Goal: Task Accomplishment & Management: Manage account settings

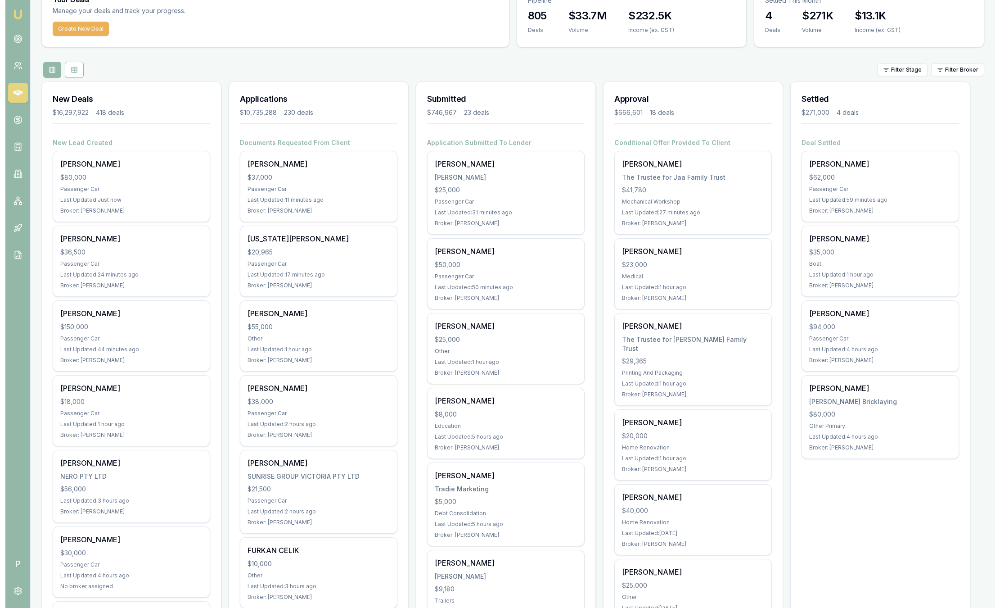
scroll to position [50, 0]
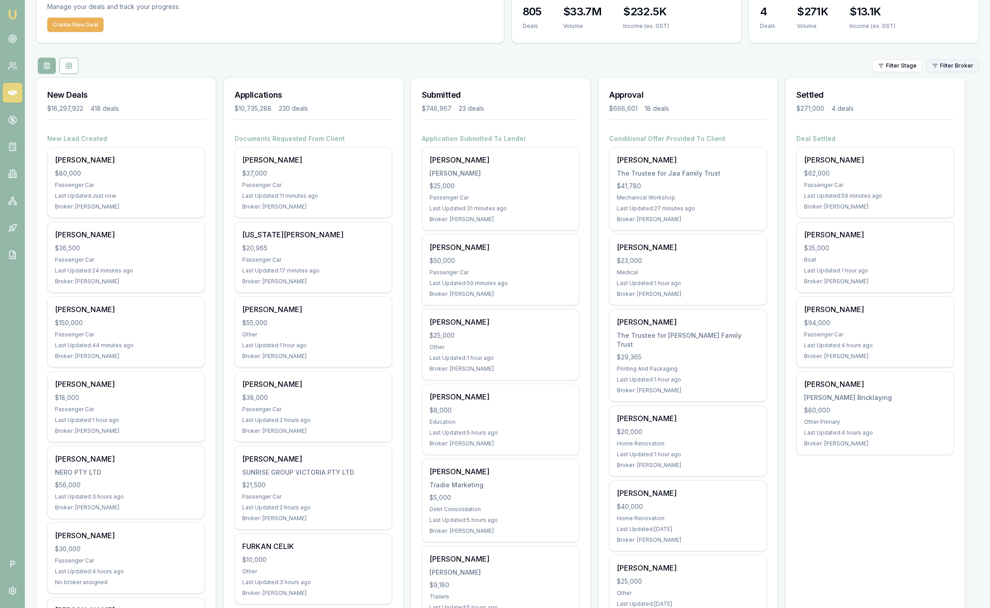
click at [969, 68] on html "Emu Broker P Sam Crouch Toggle Menu Your Deals Manage your deals and track your…" at bounding box center [495, 254] width 990 height 608
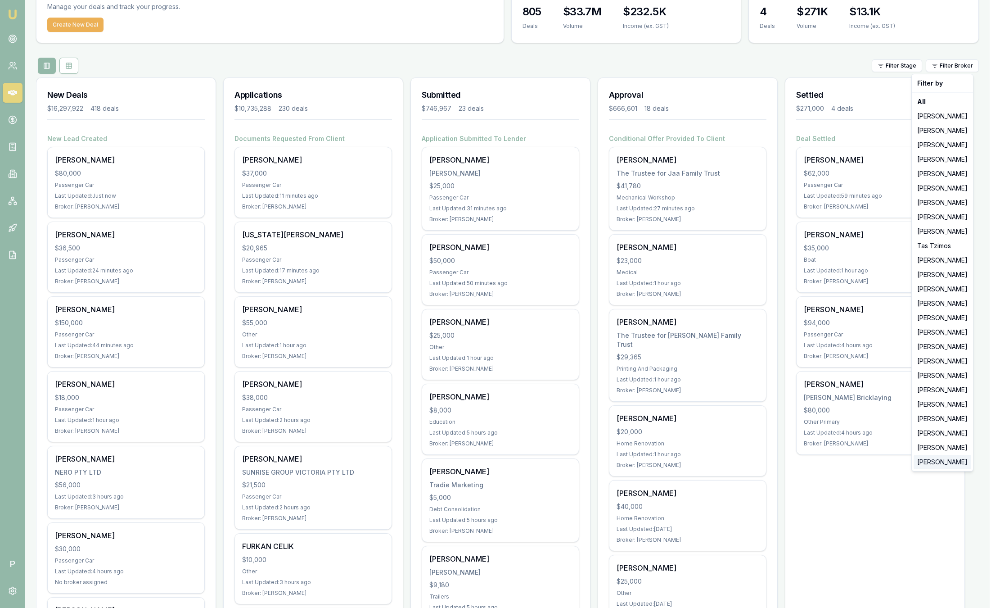
click at [916, 460] on div "[PERSON_NAME]" at bounding box center [943, 462] width 58 height 14
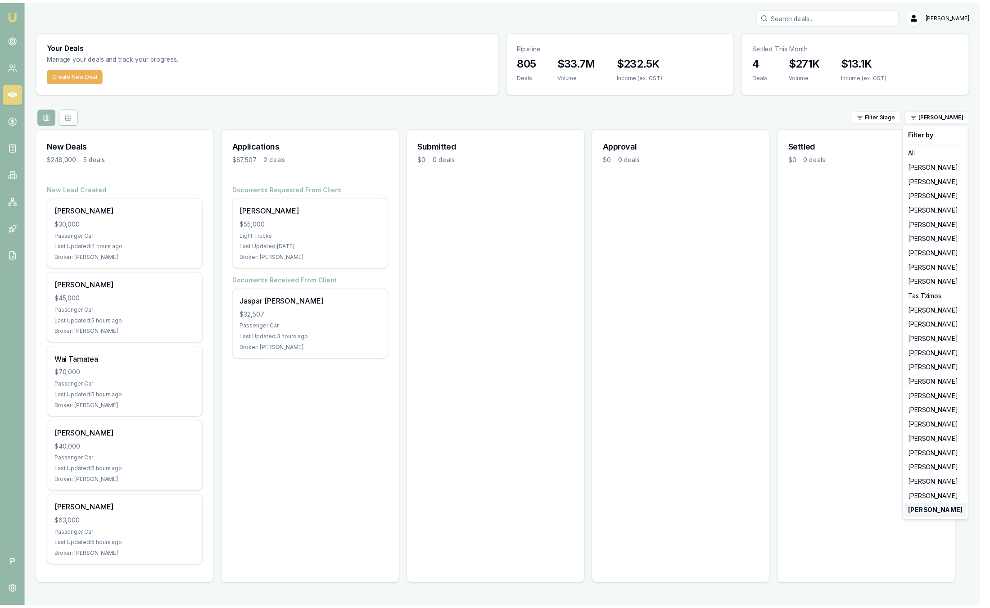
scroll to position [0, 0]
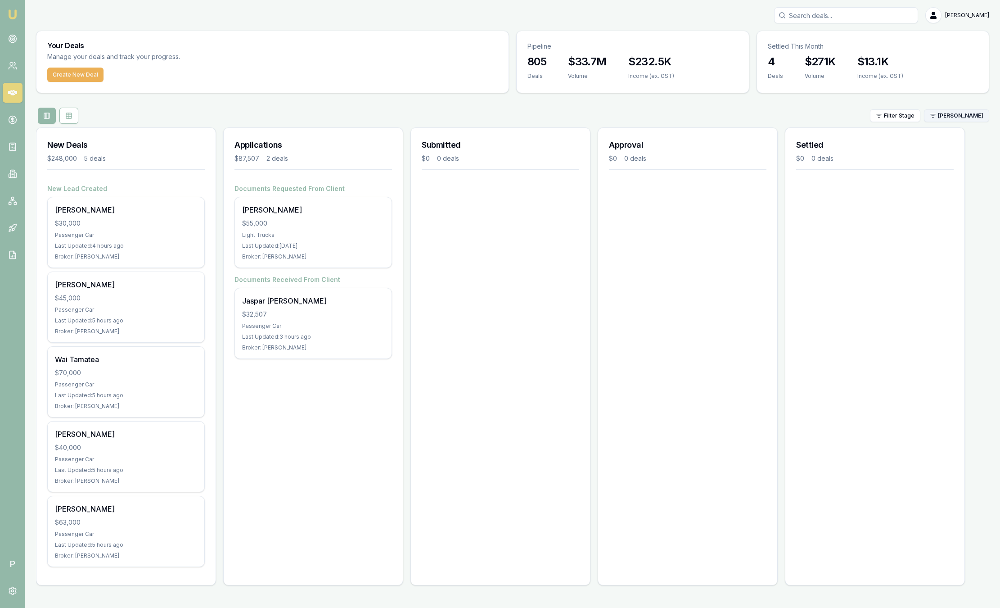
click at [956, 117] on html "Emu Broker P Sam Crouch Toggle Menu Your Deals Manage your deals and track your…" at bounding box center [500, 304] width 1000 height 608
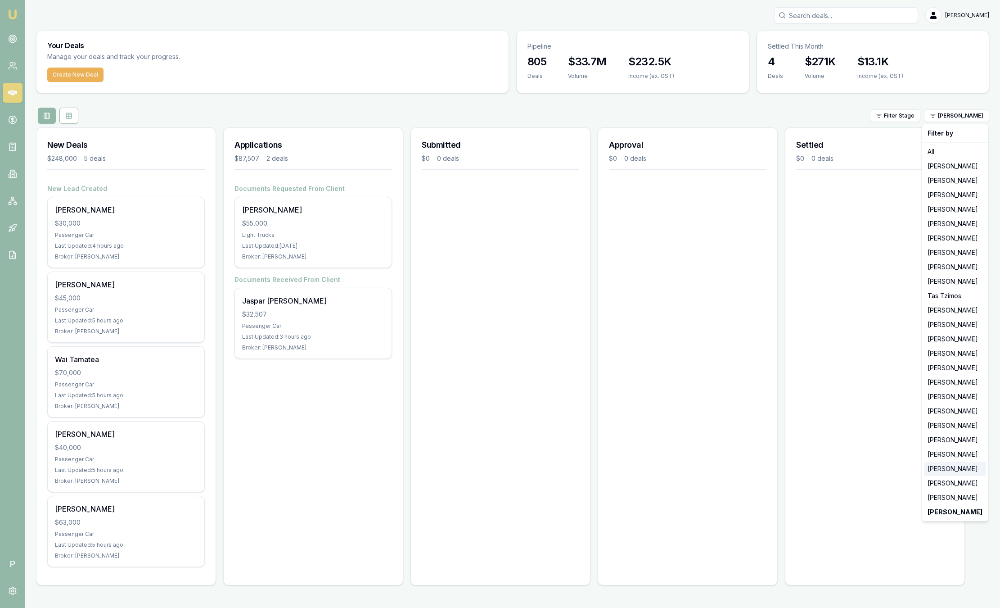
click at [961, 471] on div "[PERSON_NAME]" at bounding box center [955, 468] width 62 height 14
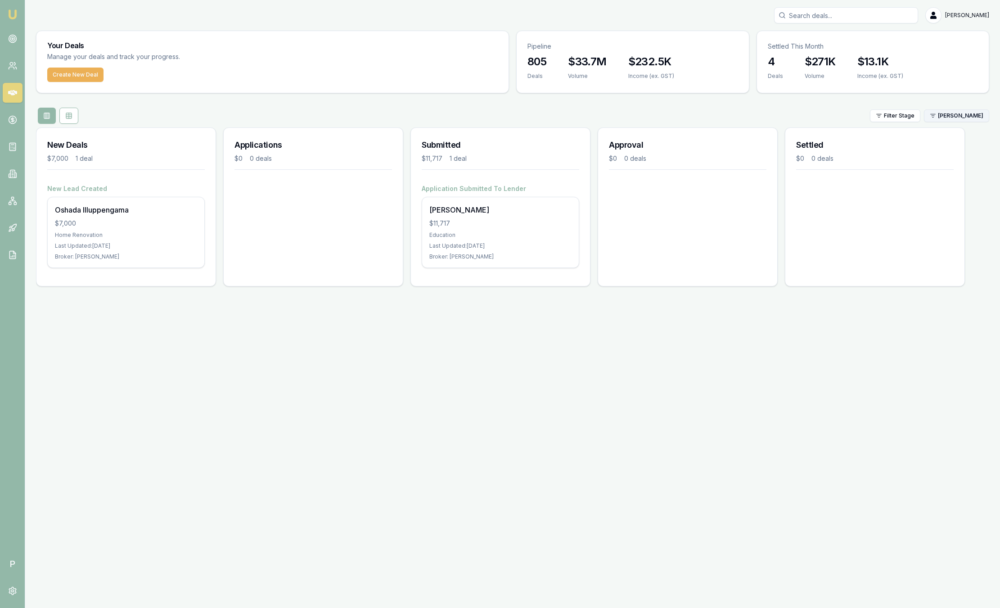
click at [956, 119] on html "Emu Broker P Sam Crouch Toggle Menu Your Deals Manage your deals and track your…" at bounding box center [500, 304] width 1000 height 608
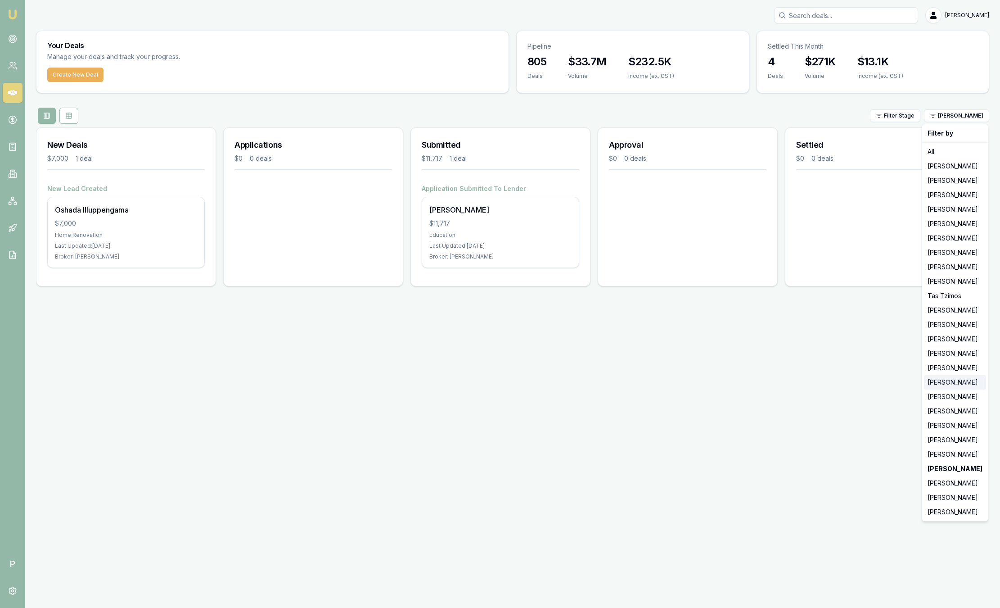
click at [958, 384] on div "[PERSON_NAME]" at bounding box center [955, 382] width 62 height 14
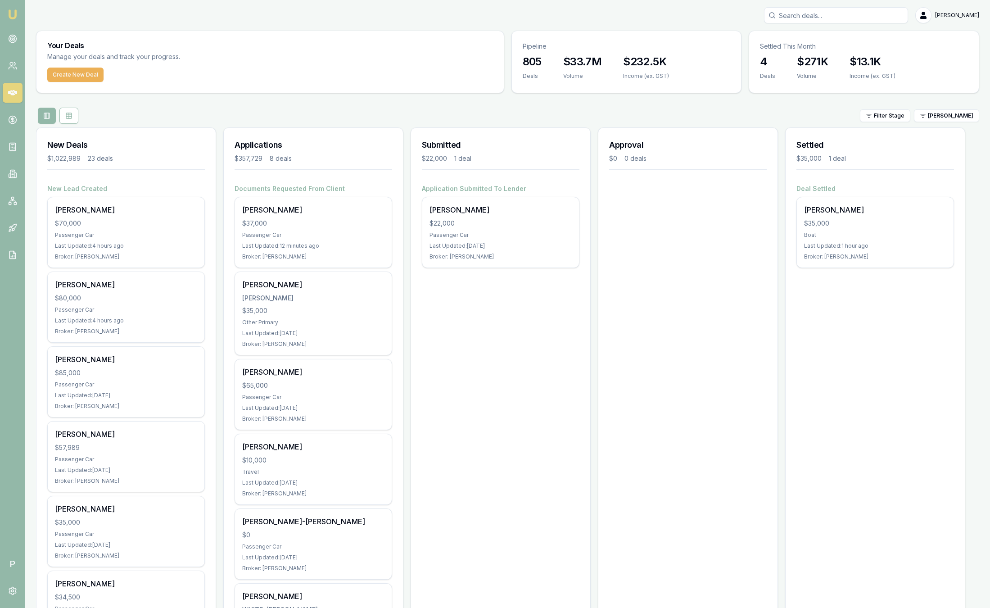
click at [12, 18] on img at bounding box center [12, 14] width 11 height 11
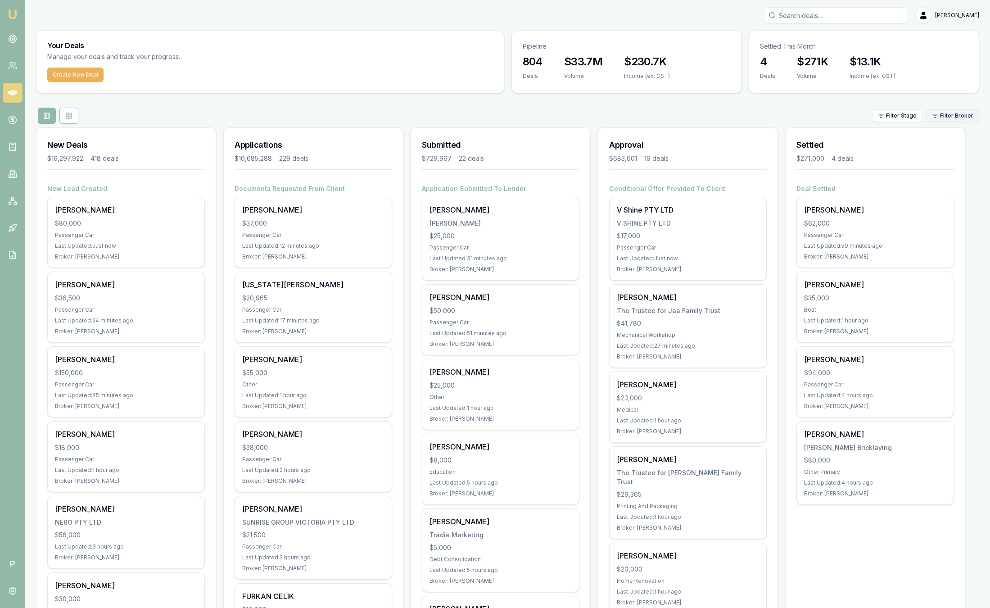
click at [961, 114] on html "Emu Broker P Sam Crouch Toggle Menu Your Deals Manage your deals and track your…" at bounding box center [495, 304] width 990 height 608
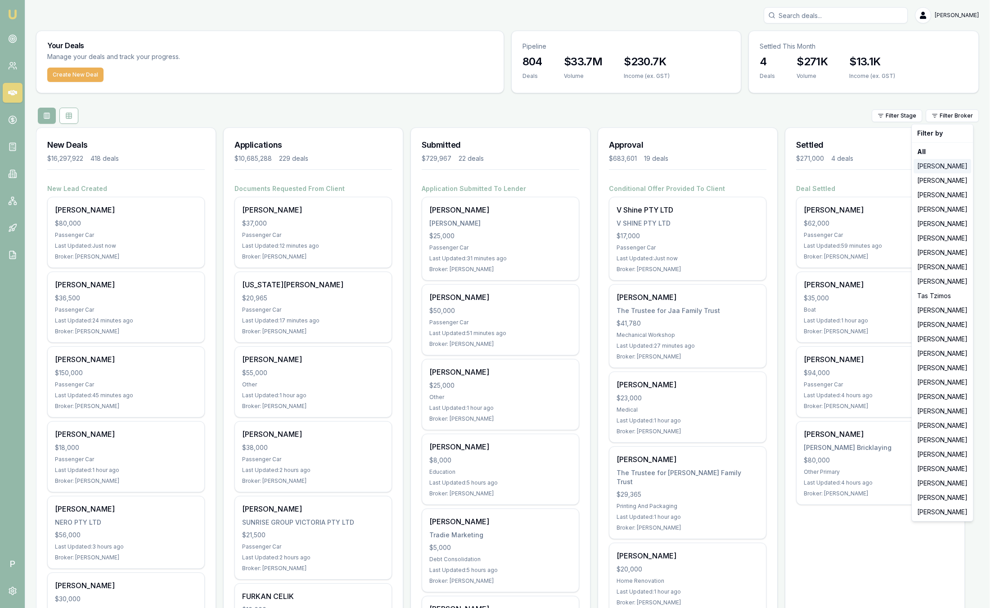
click at [957, 169] on div "[PERSON_NAME]" at bounding box center [943, 166] width 58 height 14
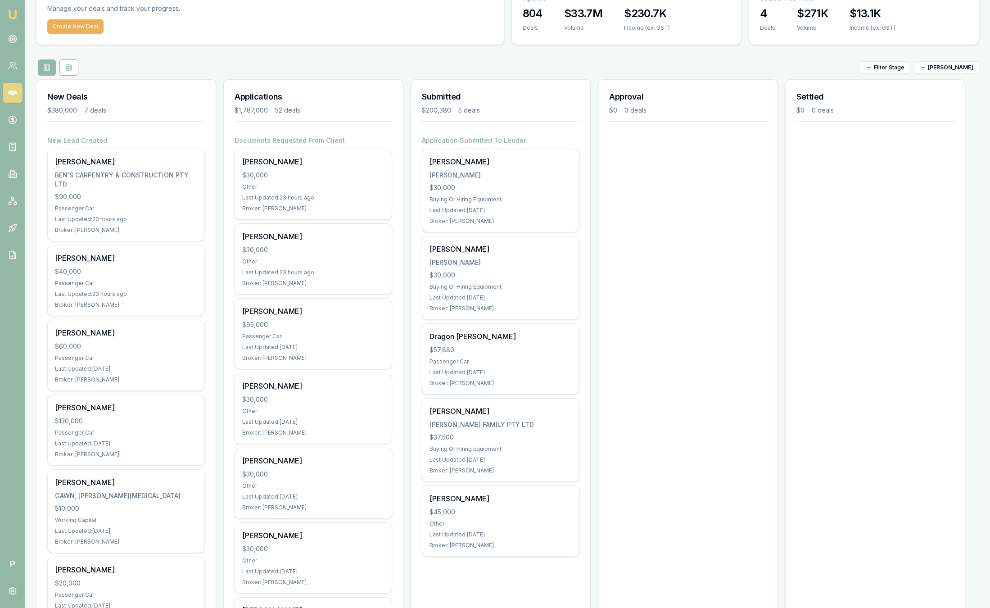
scroll to position [46, 0]
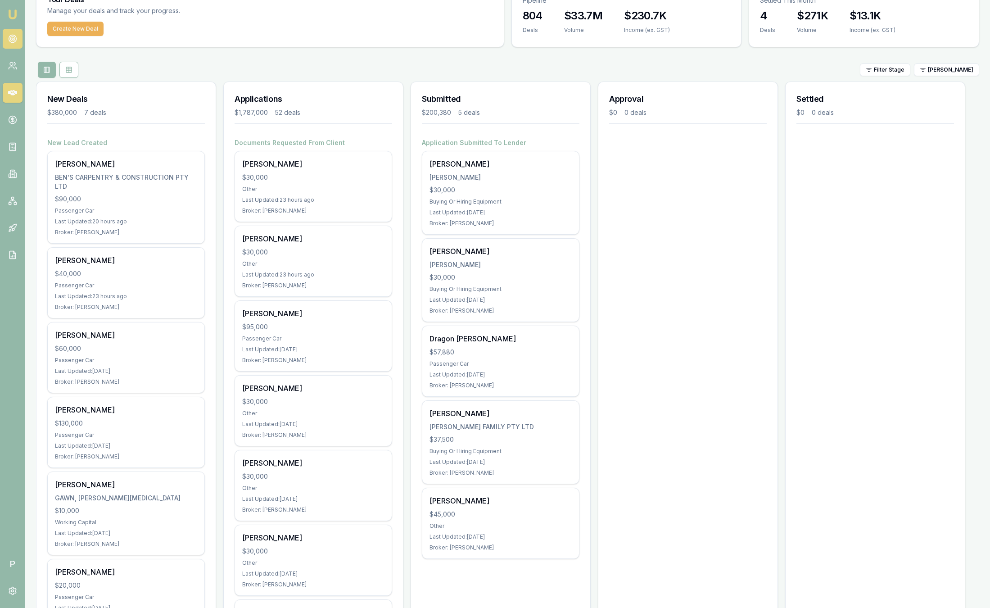
click at [16, 39] on circle at bounding box center [13, 39] width 8 height 8
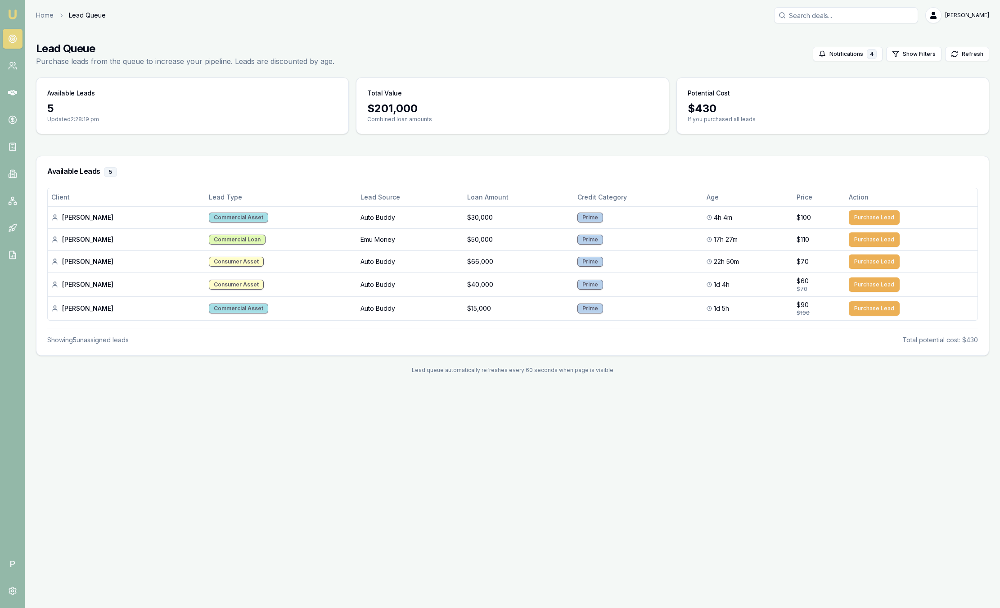
click at [13, 10] on img at bounding box center [12, 14] width 11 height 11
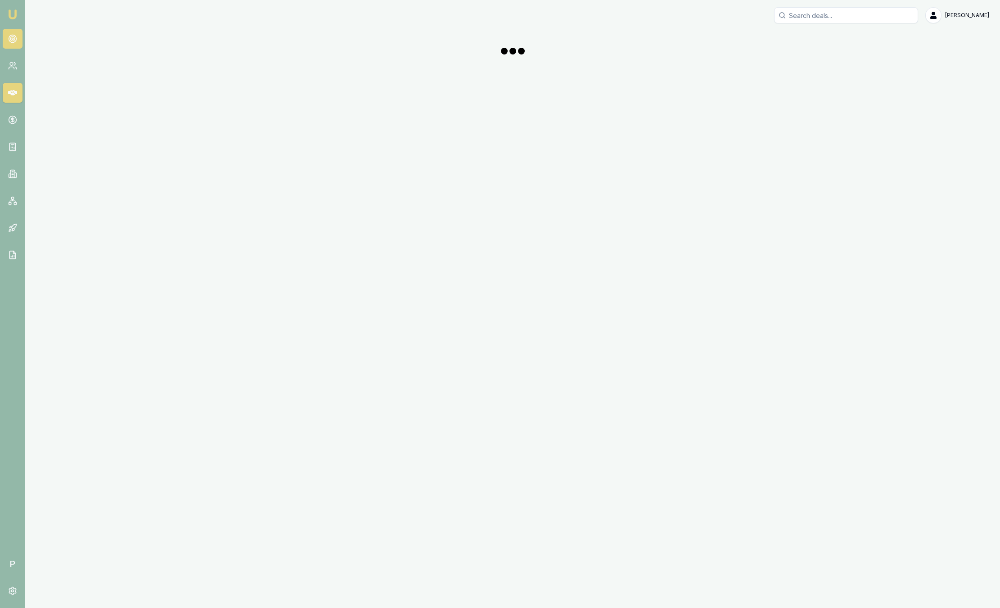
click at [16, 43] on icon at bounding box center [12, 38] width 9 height 9
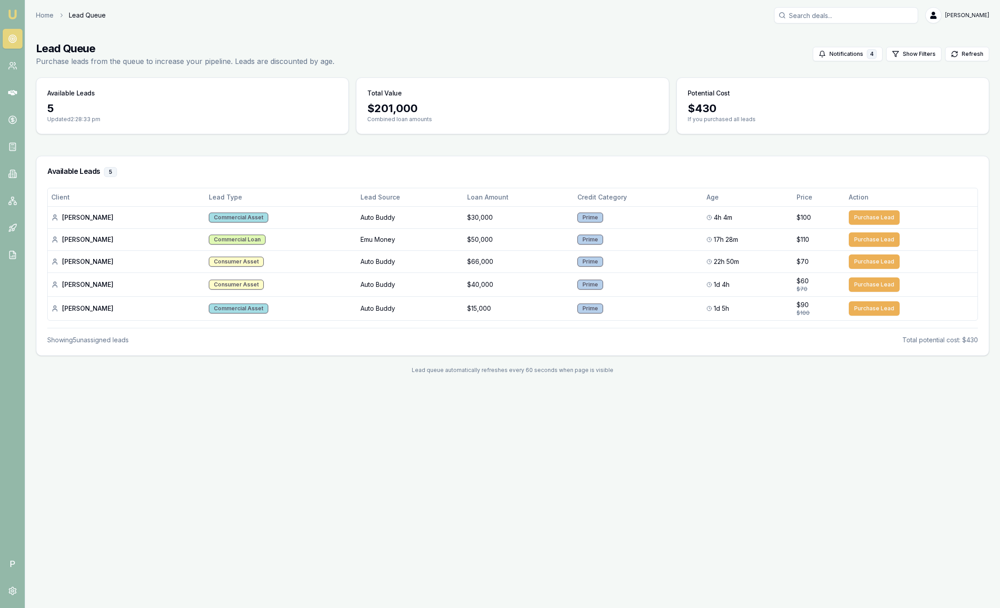
click at [15, 21] on link "Emu Broker" at bounding box center [12, 14] width 14 height 14
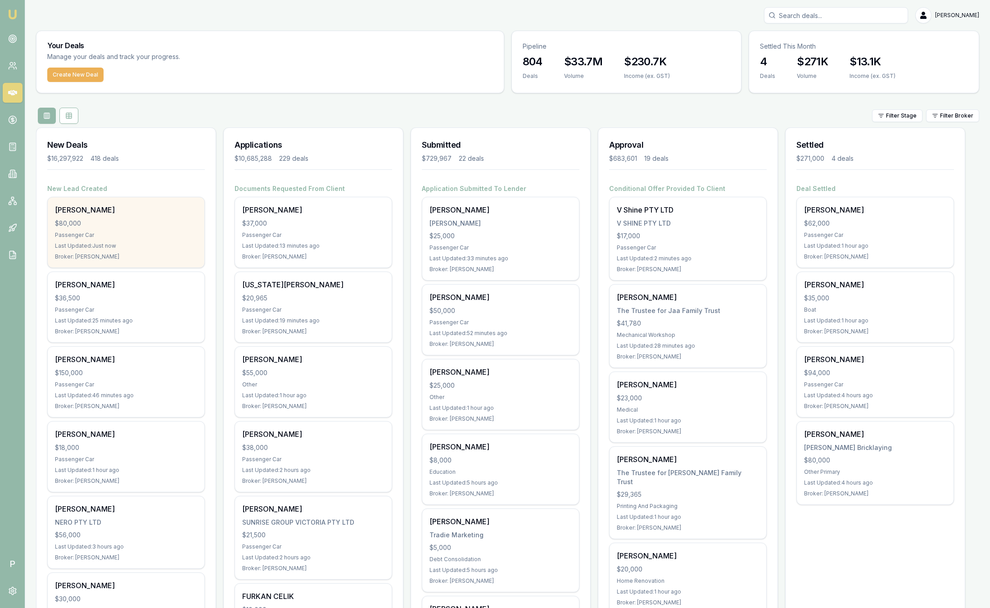
click at [136, 215] on div "Mark Bray $80,000 Passenger Car Last Updated: Just now Broker: Robyn Adams" at bounding box center [126, 232] width 157 height 70
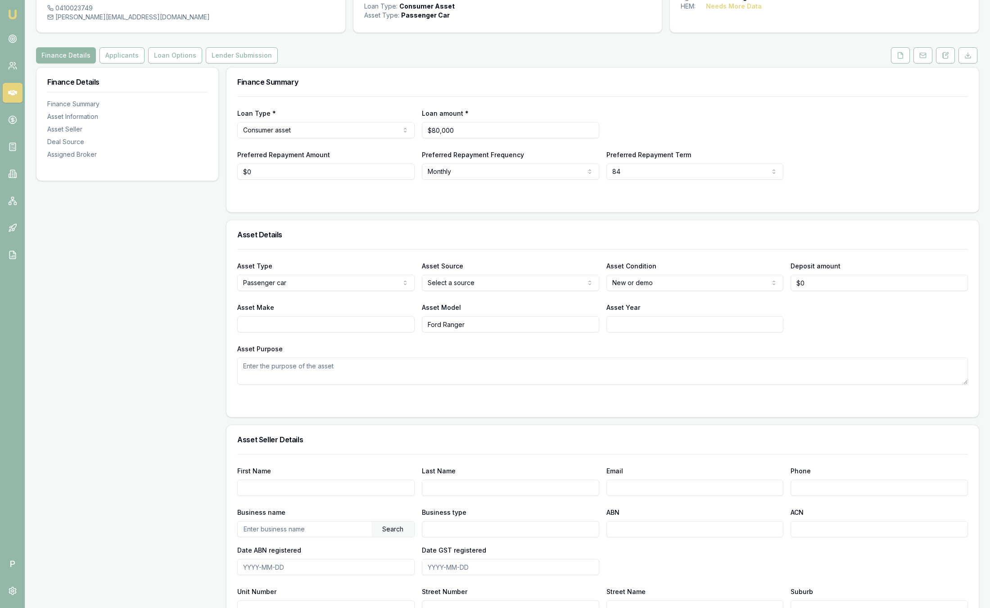
scroll to position [72, 0]
click at [118, 54] on button "Applicants" at bounding box center [121, 54] width 45 height 16
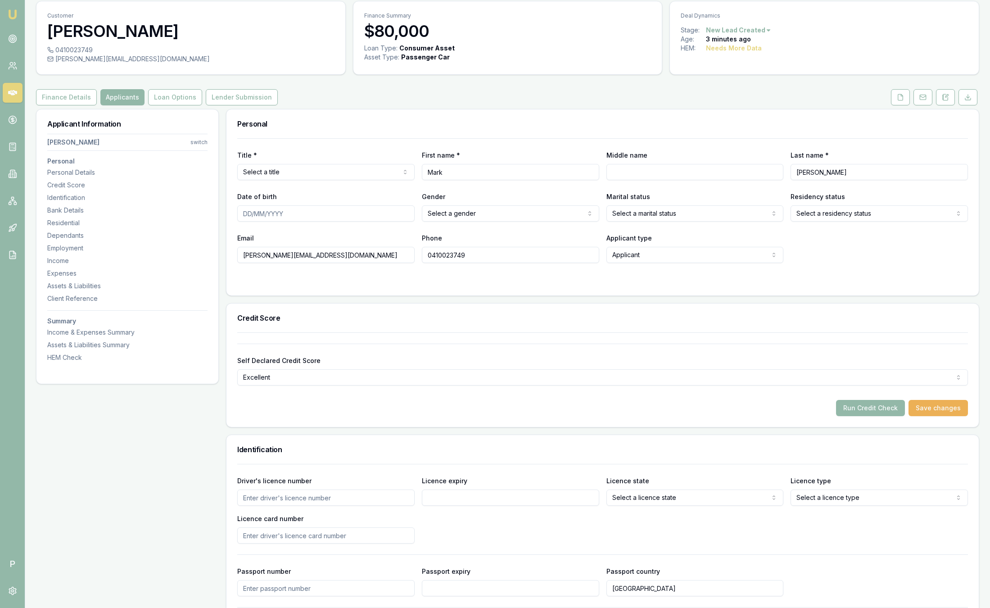
scroll to position [31, 0]
click at [77, 169] on div "Personal Details" at bounding box center [127, 171] width 160 height 9
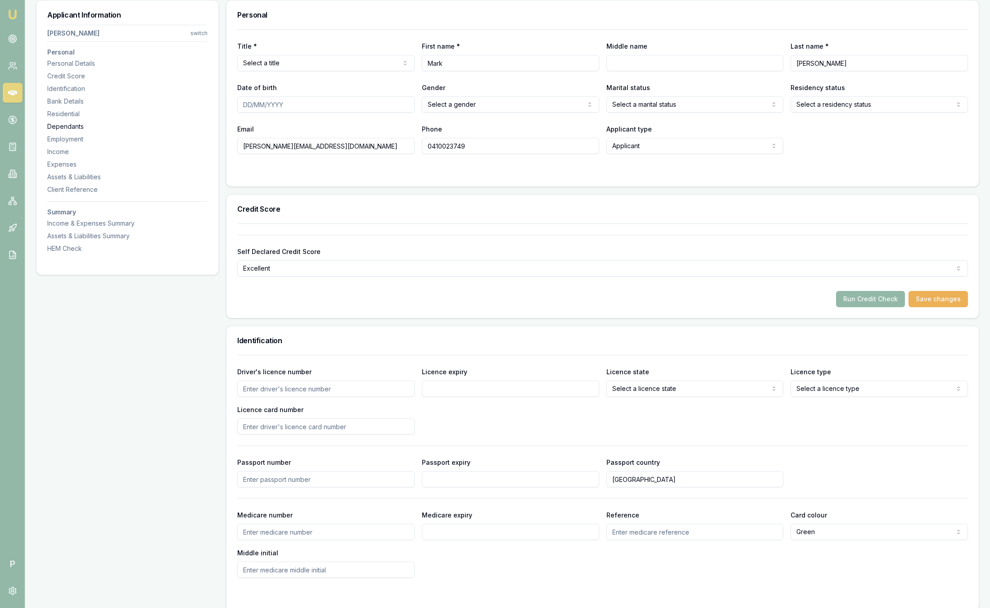
scroll to position [0, 0]
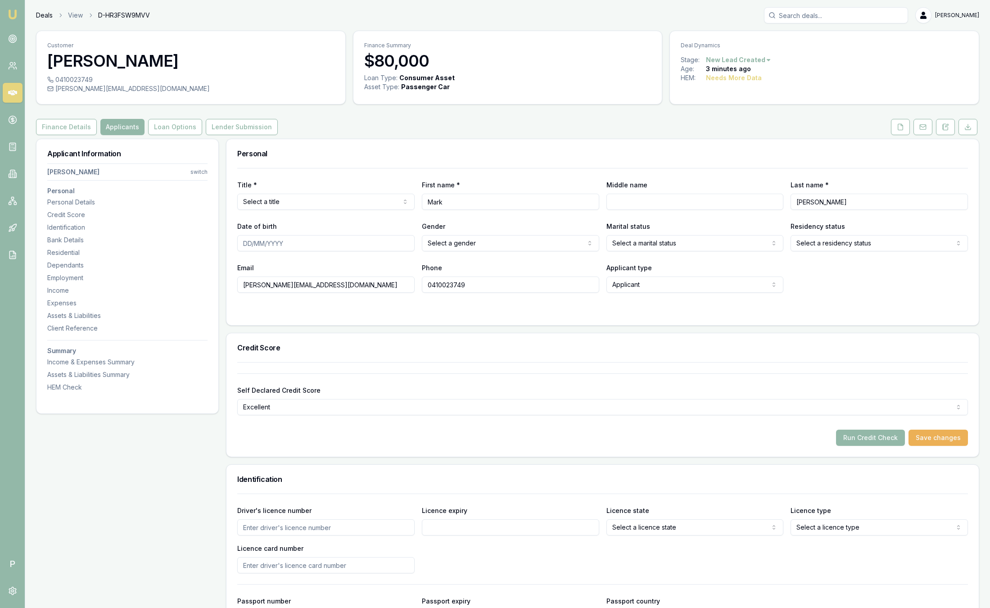
click at [47, 14] on link "Deals" at bounding box center [44, 15] width 17 height 9
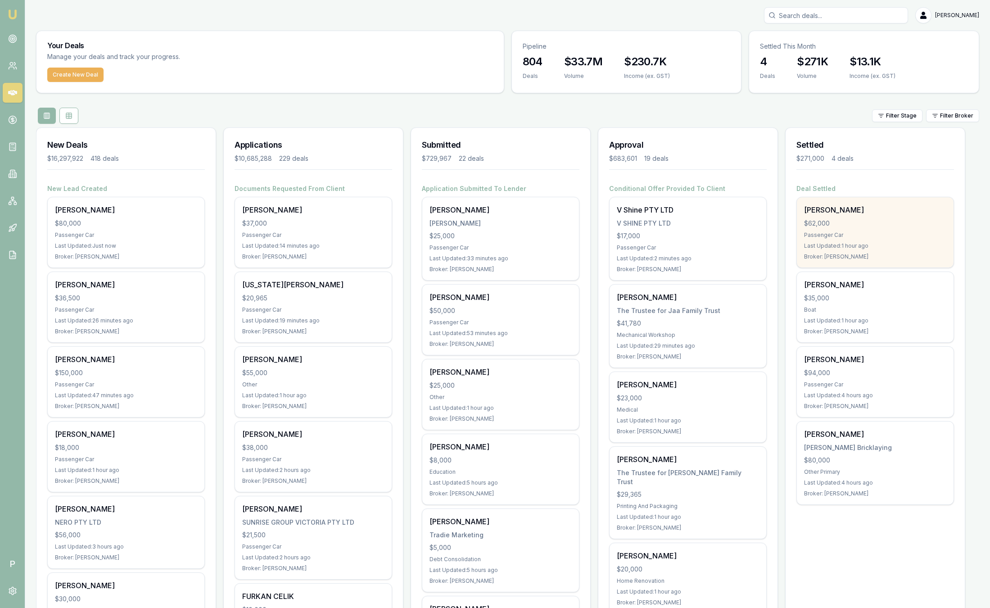
click at [872, 249] on div "Last Updated: 1 hour ago" at bounding box center [875, 245] width 142 height 7
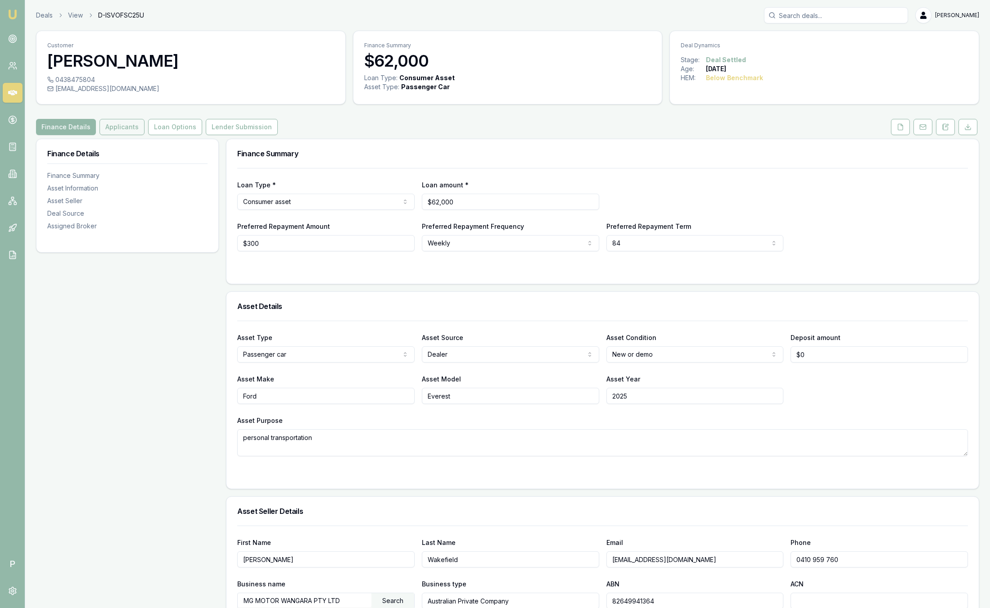
click at [122, 132] on button "Applicants" at bounding box center [121, 127] width 45 height 16
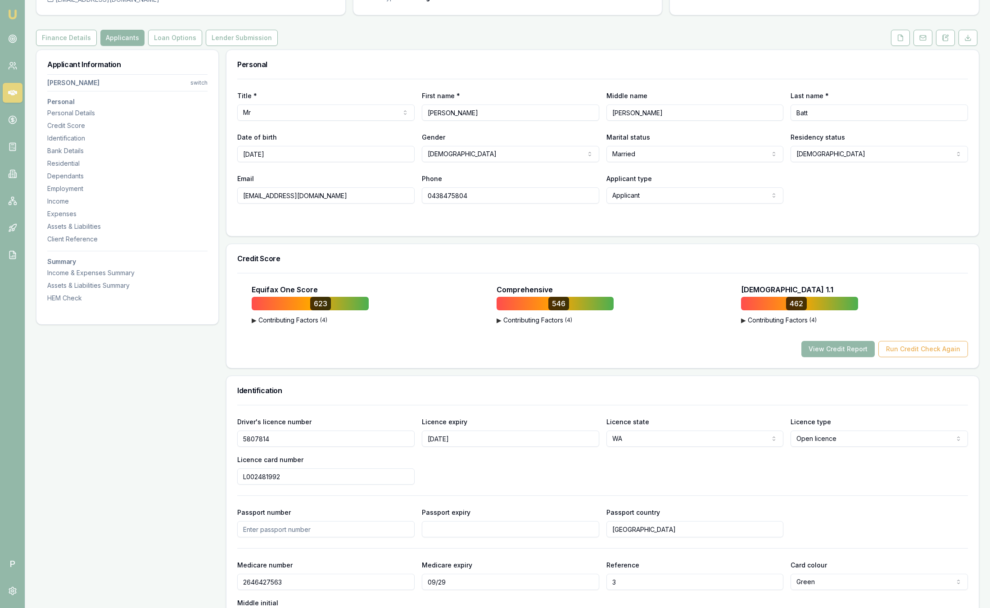
scroll to position [97, 0]
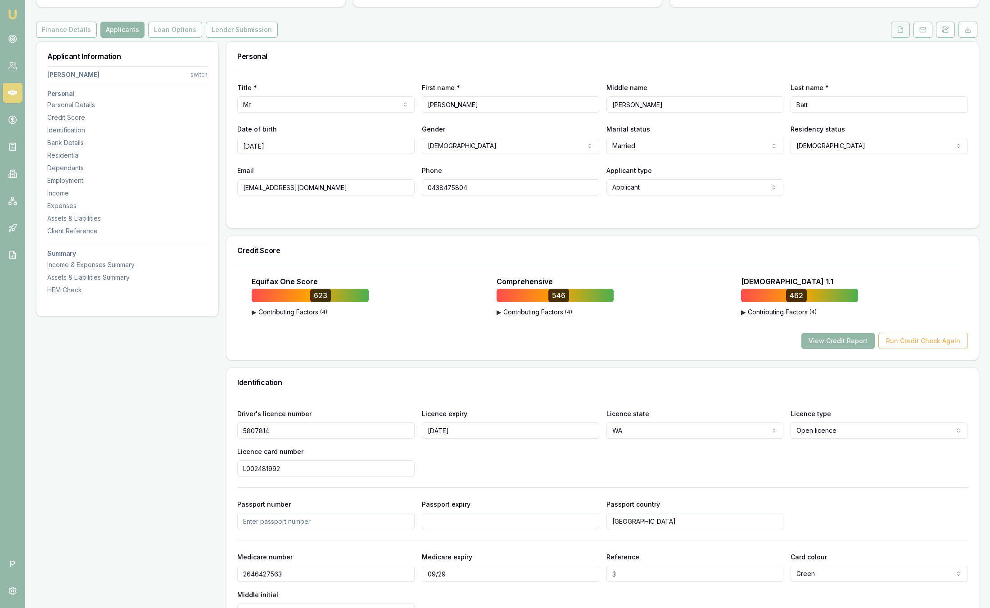
click at [904, 26] on button at bounding box center [900, 30] width 19 height 16
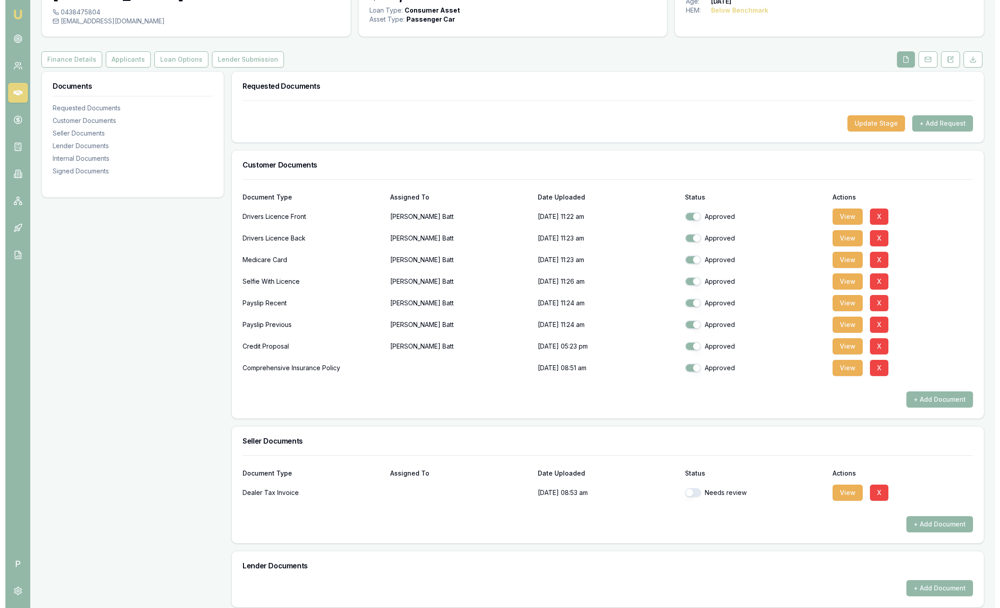
scroll to position [67, 0]
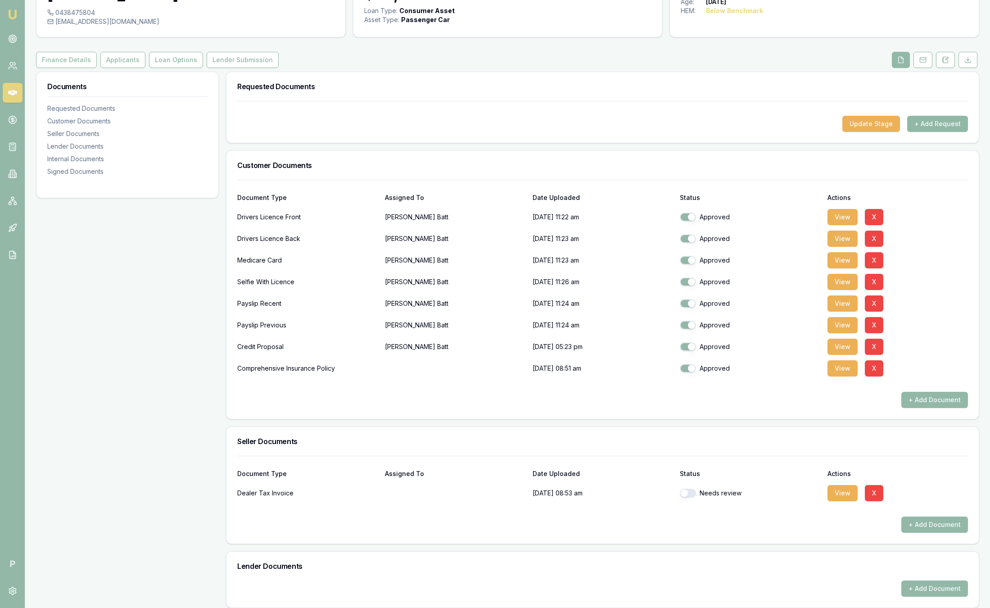
click at [955, 122] on button "+ Add Request" at bounding box center [937, 124] width 61 height 16
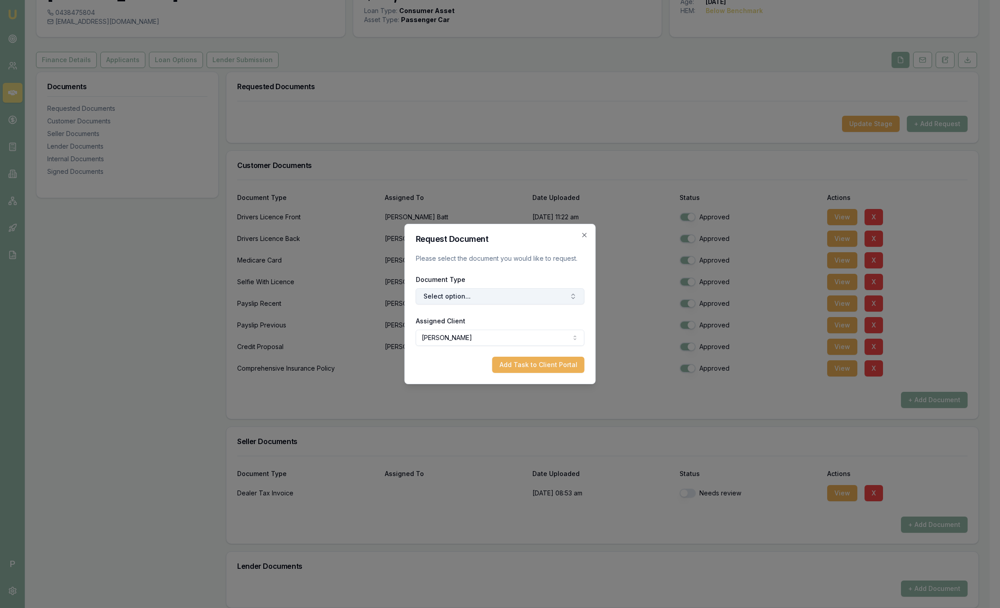
click at [475, 294] on button "Select option..." at bounding box center [500, 296] width 169 height 16
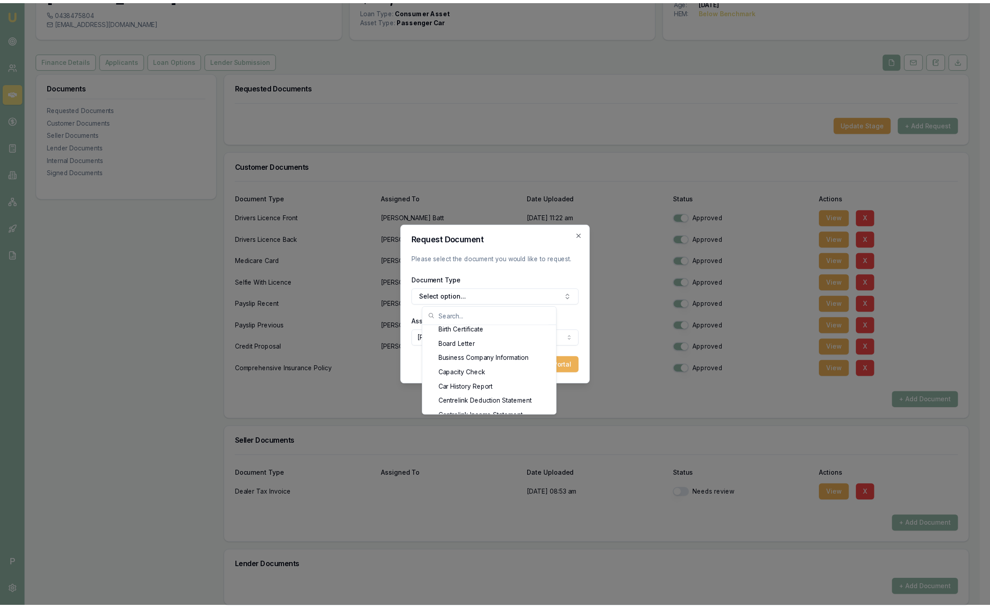
scroll to position [216, 0]
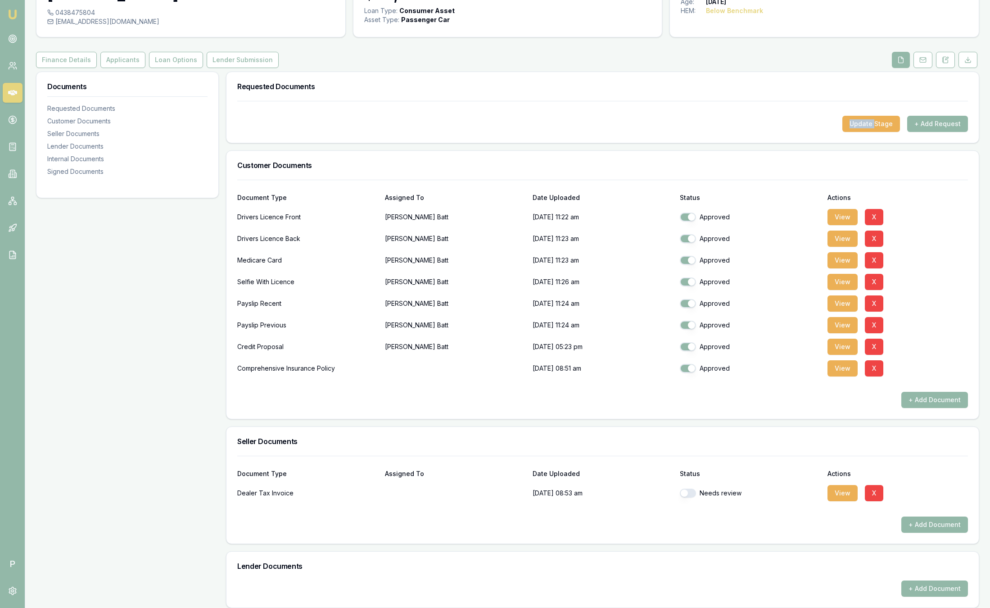
click at [583, 130] on div "Update Stage + Add Request" at bounding box center [602, 124] width 731 height 16
drag, startPoint x: 583, startPoint y: 130, endPoint x: 666, endPoint y: 142, distance: 84.6
click at [666, 142] on div "Update Stage + Add Request" at bounding box center [602, 122] width 752 height 42
click at [762, 161] on div "Customer Documents" at bounding box center [602, 165] width 752 height 29
click at [138, 59] on button "Applicants" at bounding box center [122, 60] width 45 height 16
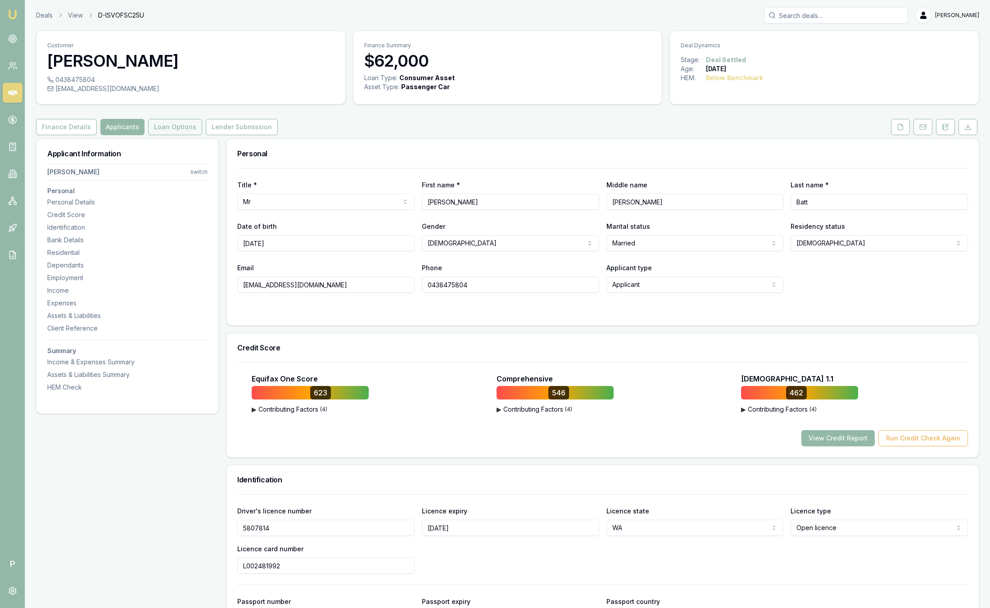
click at [178, 125] on button "Loan Options" at bounding box center [175, 127] width 54 height 16
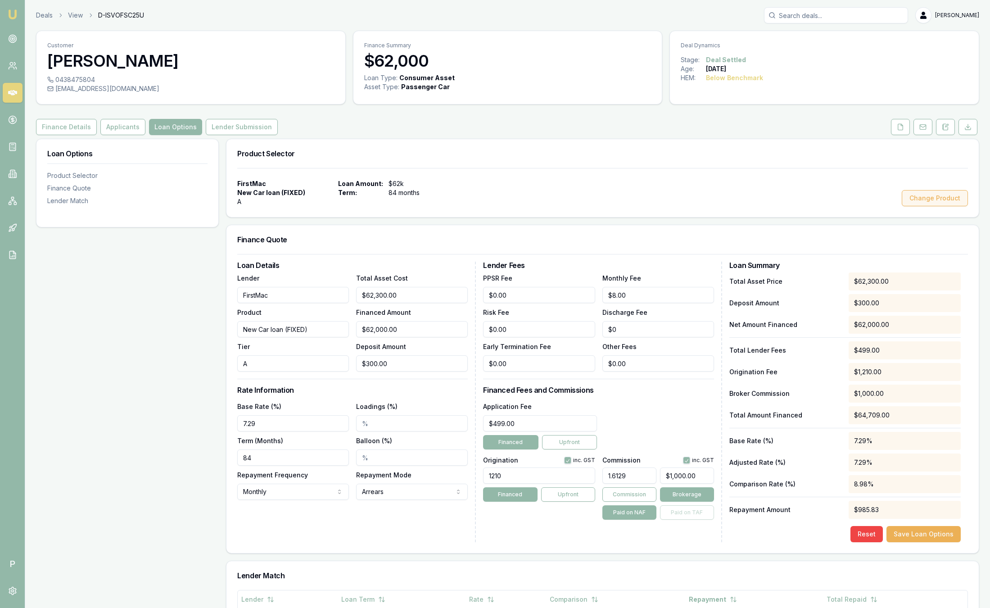
click at [941, 202] on button "Change Product" at bounding box center [935, 198] width 66 height 16
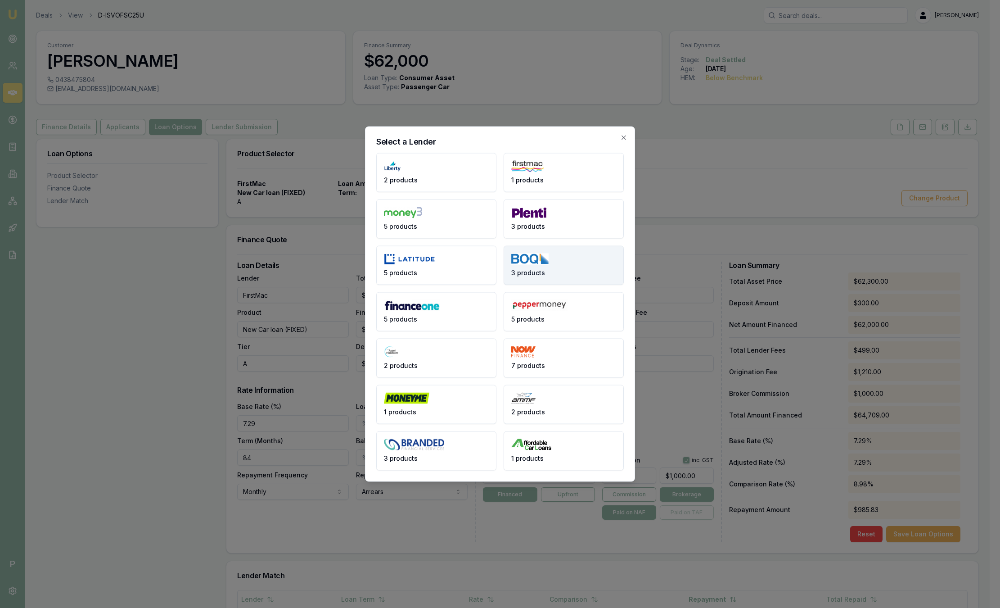
click at [572, 262] on button "3 products" at bounding box center [564, 265] width 120 height 39
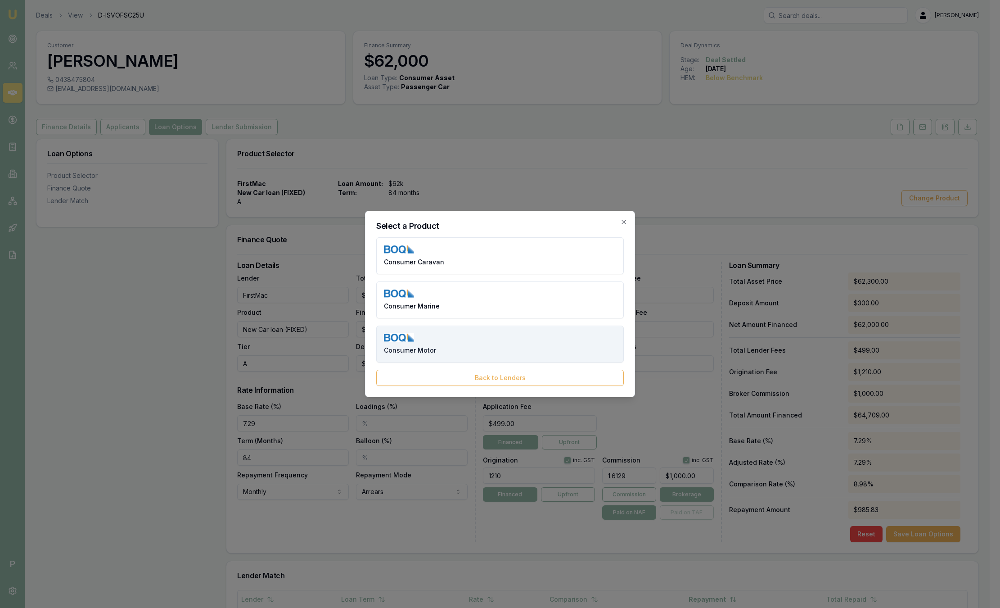
click at [435, 335] on button "Consumer Motor" at bounding box center [500, 343] width 248 height 37
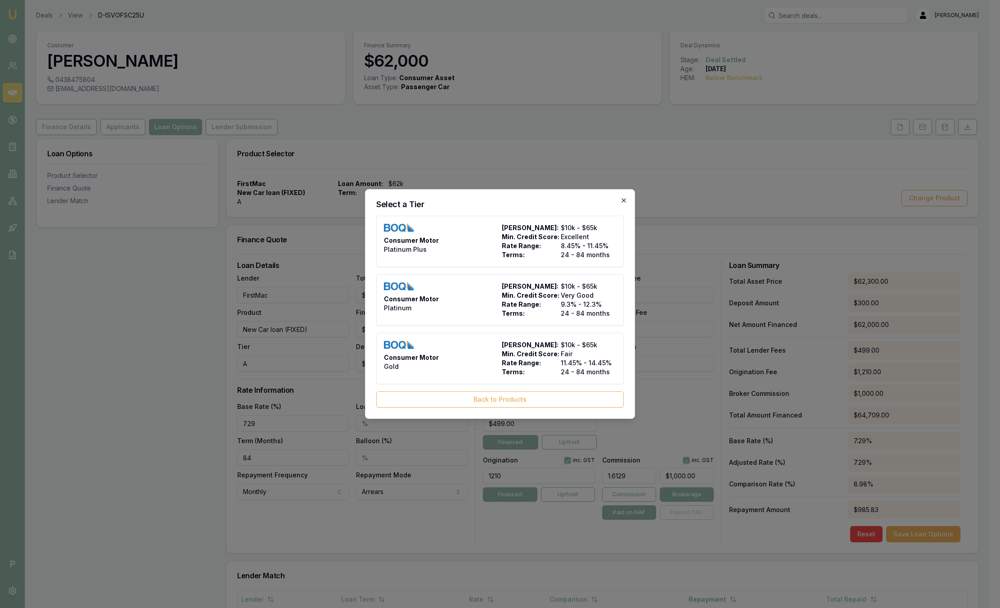
click at [626, 199] on icon "button" at bounding box center [624, 200] width 4 height 4
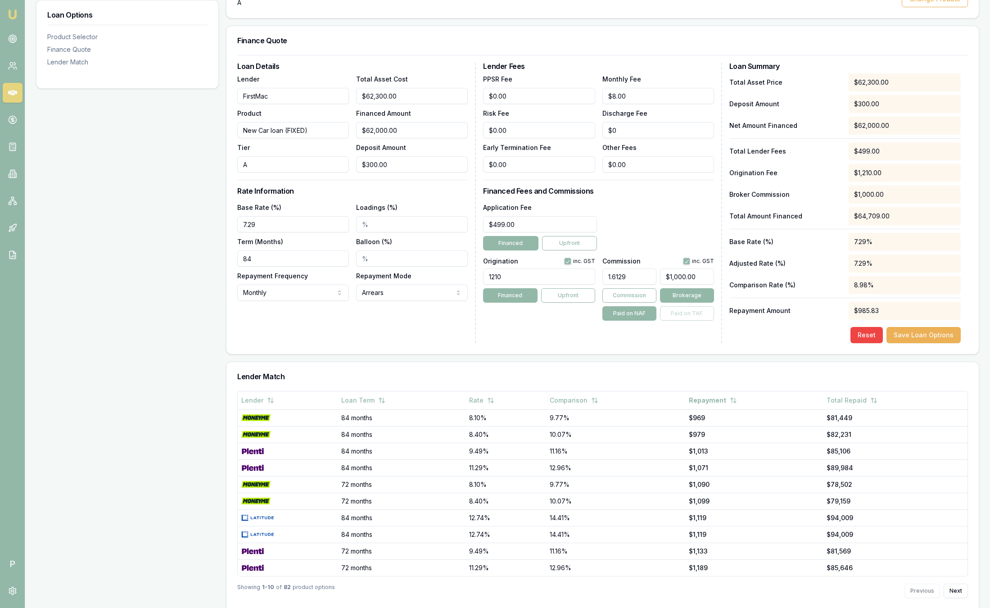
scroll to position [194, 0]
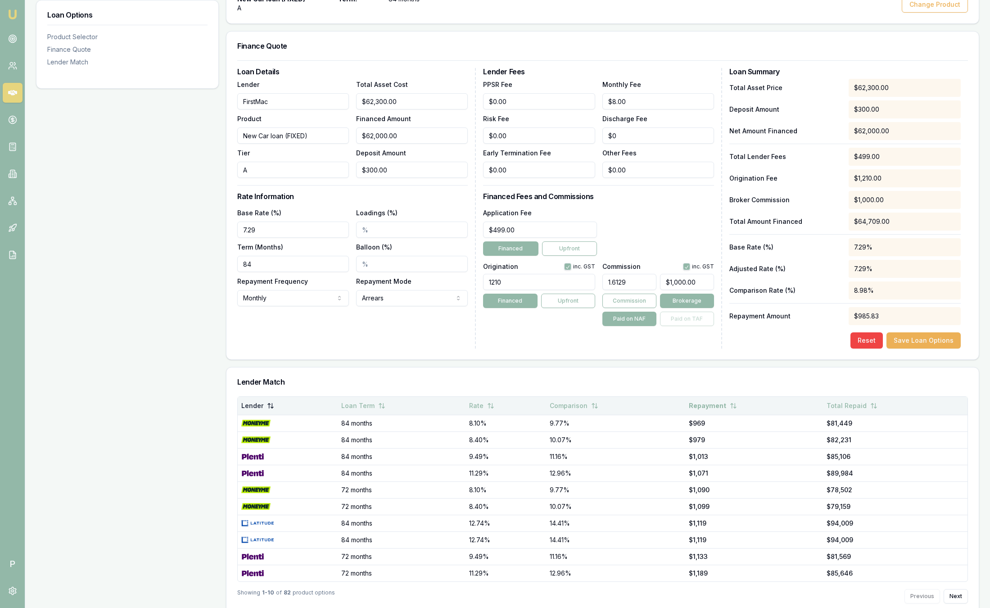
click at [270, 410] on button "Lender" at bounding box center [257, 406] width 33 height 16
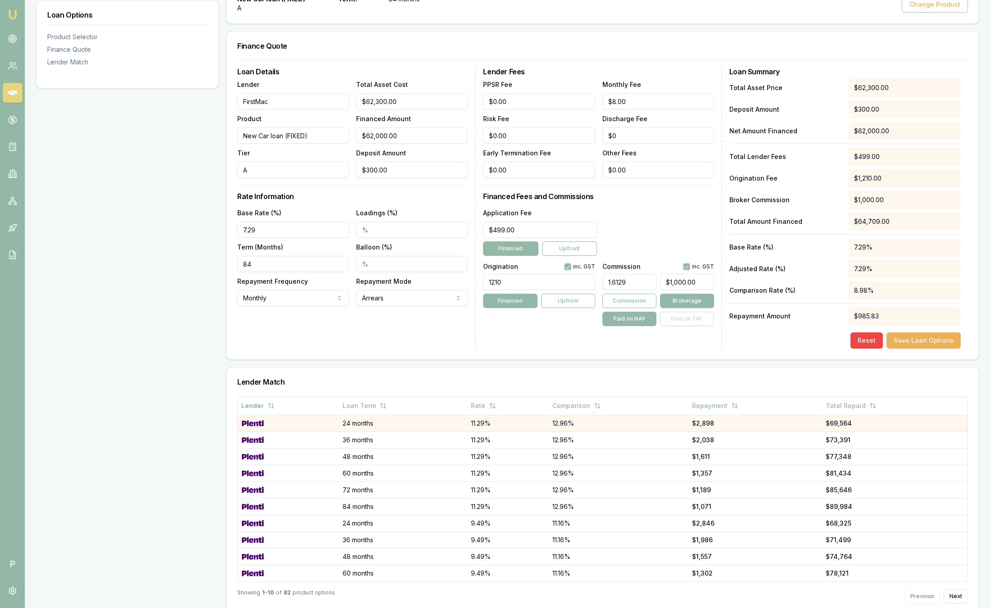
click at [270, 420] on div at bounding box center [288, 423] width 94 height 7
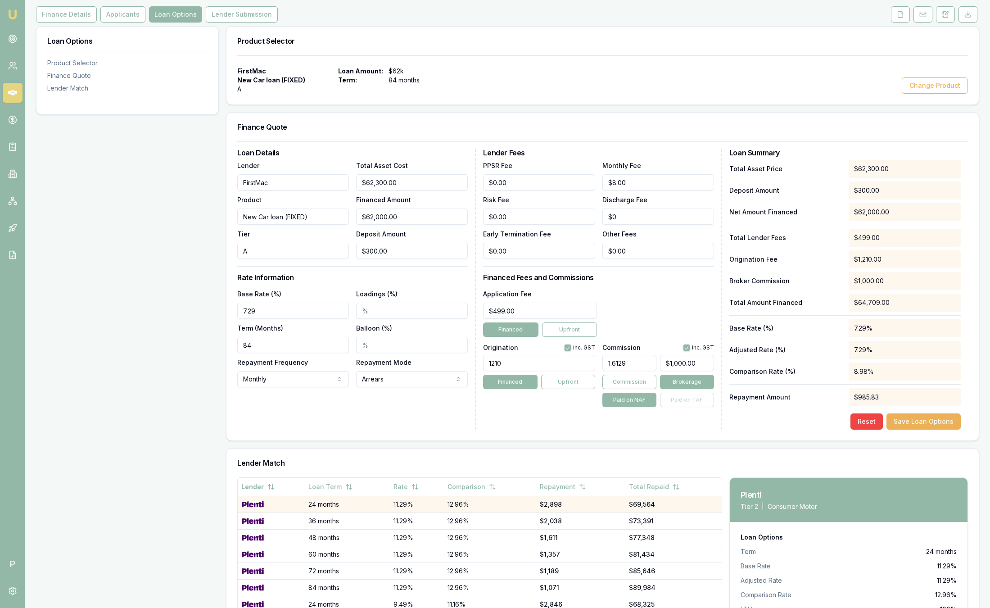
scroll to position [112, 0]
click at [372, 317] on input "Loadings (%)" at bounding box center [412, 311] width 112 height 16
click at [375, 316] on input "Loadings (%)" at bounding box center [412, 311] width 112 height 16
type input "2"
drag, startPoint x: 529, startPoint y: 363, endPoint x: 420, endPoint y: 355, distance: 108.8
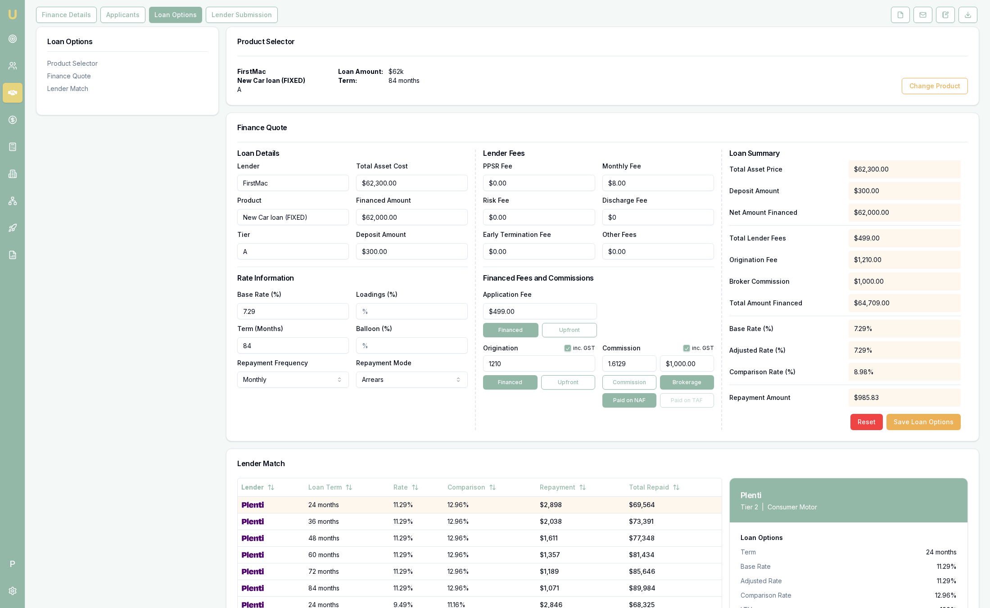
click at [420, 355] on div "Loan Details Lender FirstMac Product New Car loan (FIXED) Tier A Total Asset Co…" at bounding box center [602, 289] width 731 height 280
type input "1210.00"
click at [643, 366] on input "1.6129" at bounding box center [629, 363] width 54 height 16
type input "1.61%"
drag, startPoint x: 710, startPoint y: 367, endPoint x: 620, endPoint y: 371, distance: 89.3
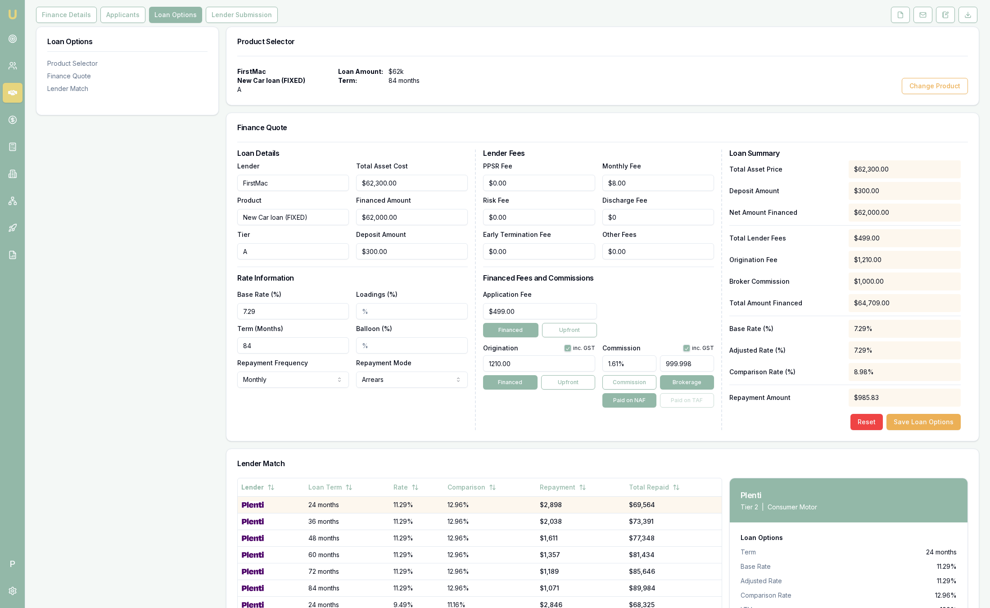
click at [620, 371] on div "1.61% 999.998 Commission Brokerage Paid on NAF Paid on TAF" at bounding box center [658, 380] width 112 height 56
type input "$1,000.00"
drag, startPoint x: 631, startPoint y: 366, endPoint x: 598, endPoint y: 366, distance: 32.9
click at [598, 366] on div "Origination inc. GST 1210.00 Financed Upfront Commission inc. GST 1.61% $1,000.…" at bounding box center [598, 374] width 230 height 67
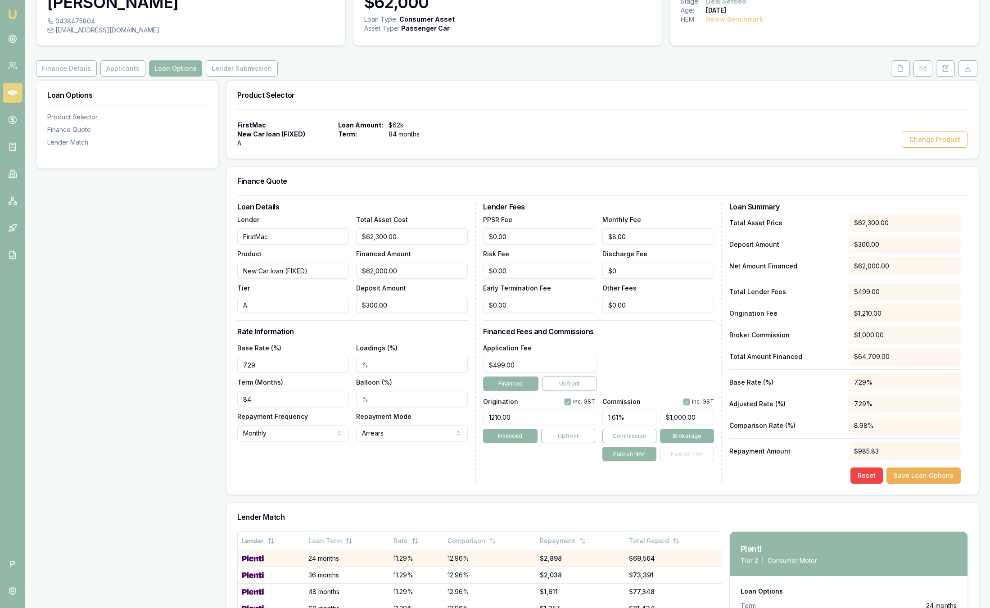
scroll to position [59, 0]
click at [688, 261] on div "Discharge Fee $0" at bounding box center [658, 262] width 112 height 31
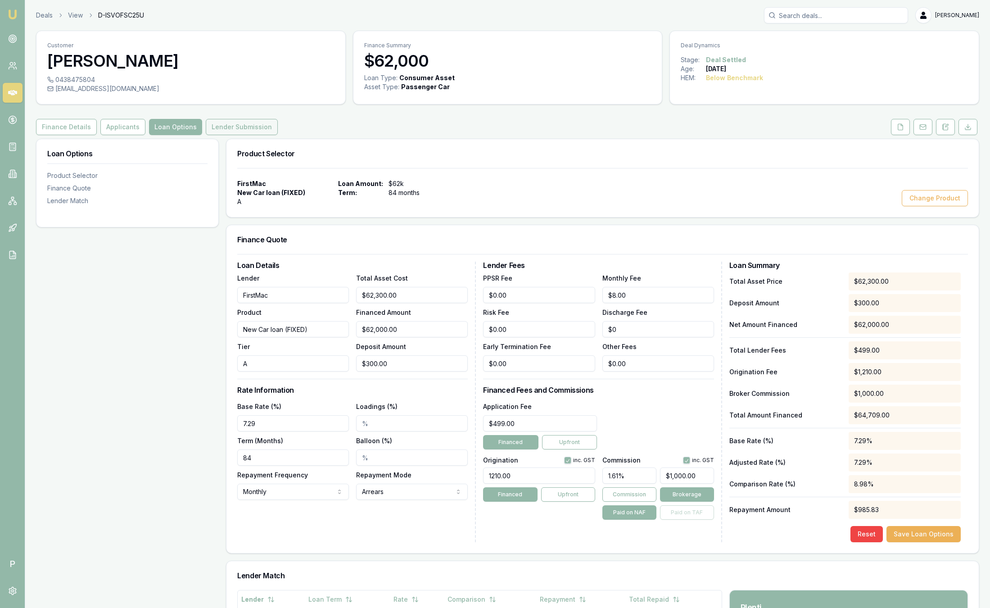
click at [265, 126] on button "Lender Submission" at bounding box center [242, 127] width 72 height 16
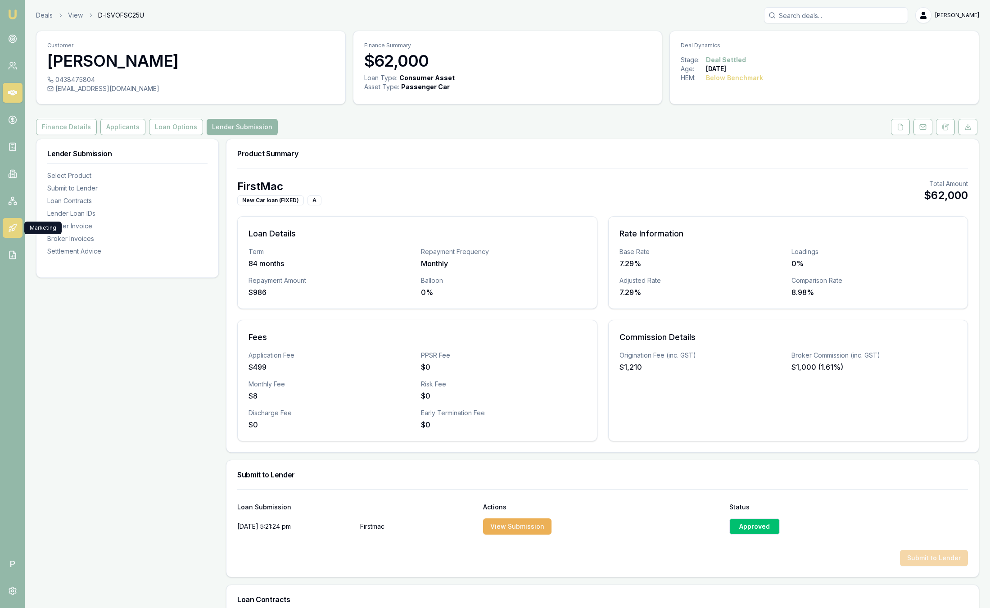
click at [14, 226] on icon at bounding box center [12, 227] width 9 height 9
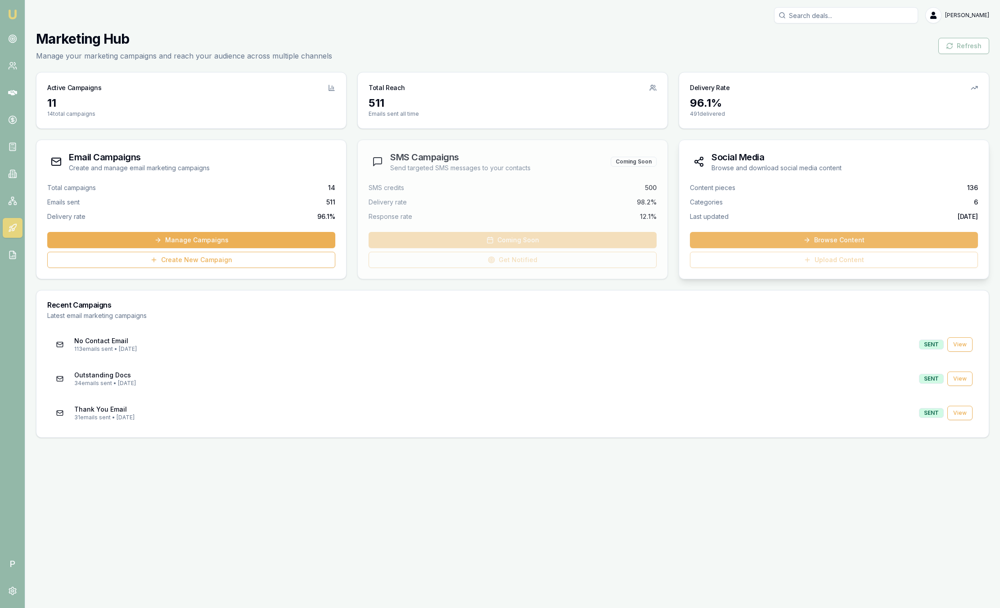
click at [750, 237] on link "Browse Content" at bounding box center [834, 240] width 288 height 16
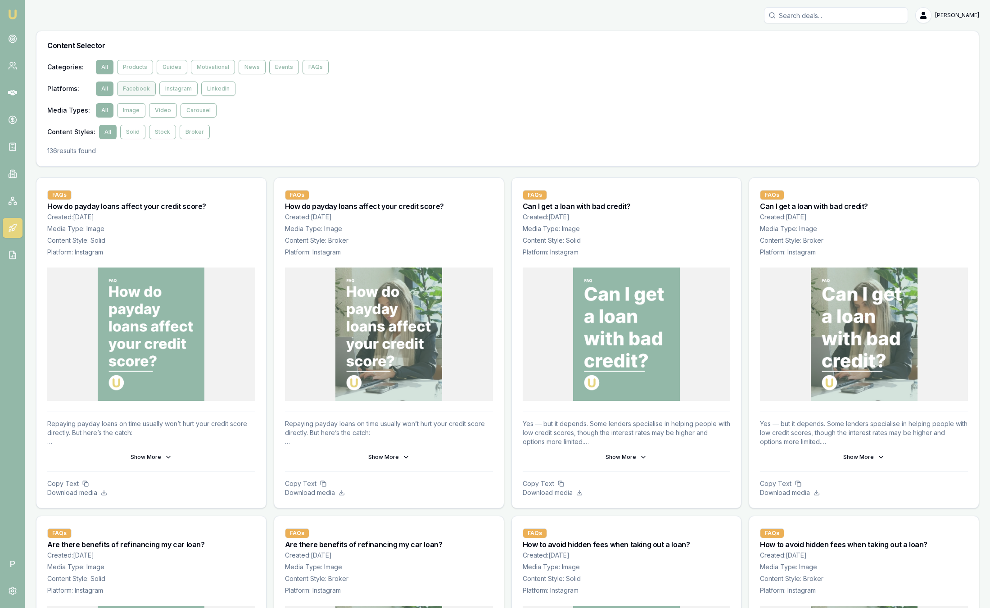
click at [135, 90] on button "Facebook" at bounding box center [136, 88] width 39 height 14
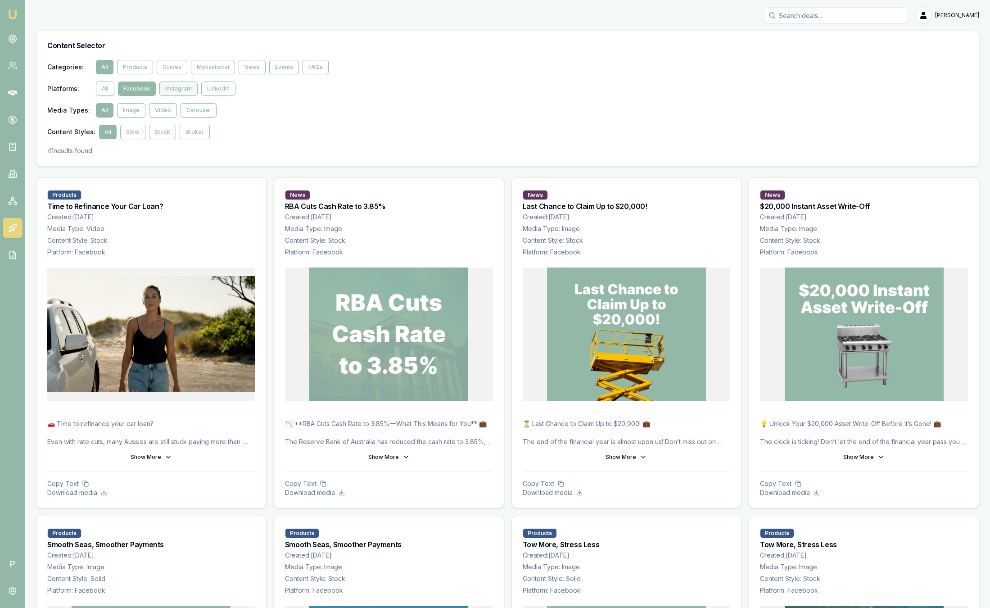
click at [181, 91] on button "Instagram" at bounding box center [178, 88] width 38 height 14
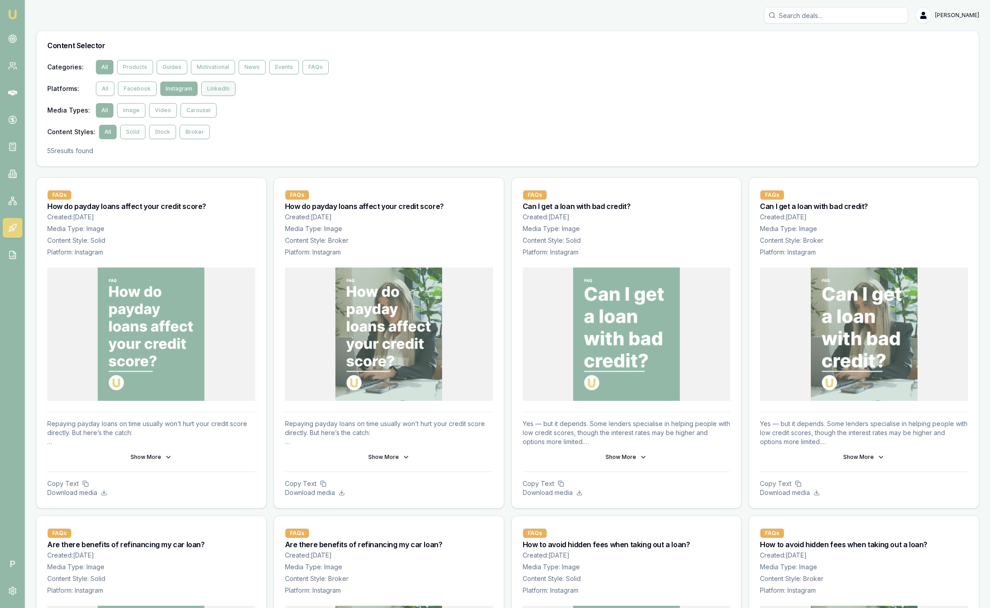
click at [210, 94] on button "LinkedIn" at bounding box center [218, 88] width 34 height 14
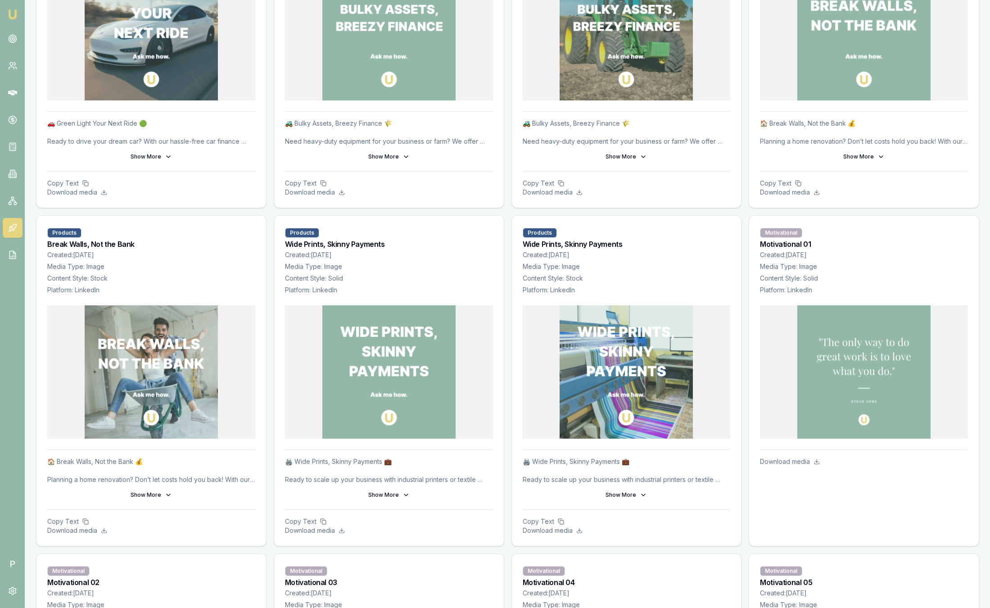
scroll to position [1083, 0]
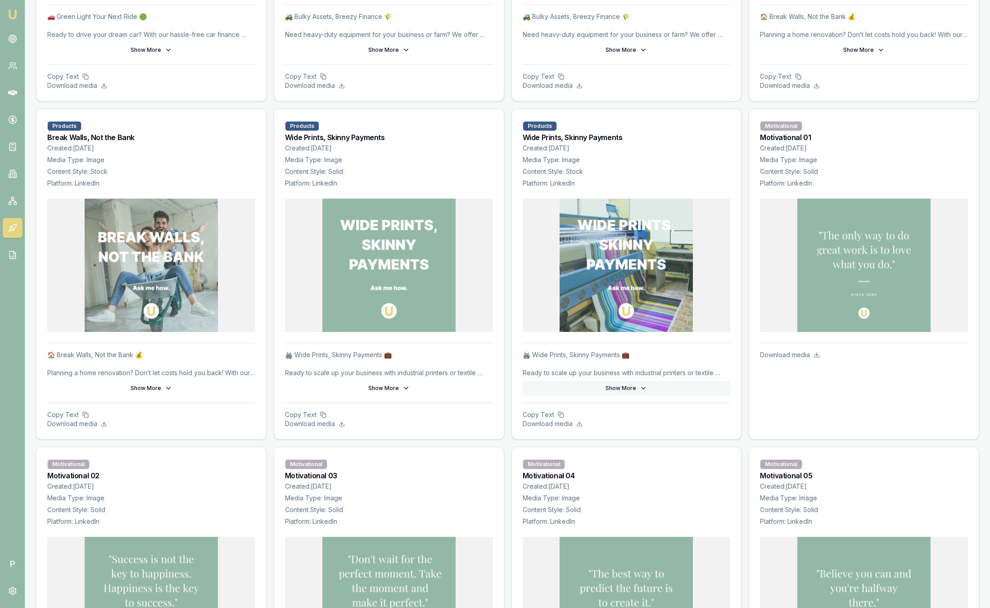
click at [622, 383] on button "Show More" at bounding box center [627, 388] width 208 height 14
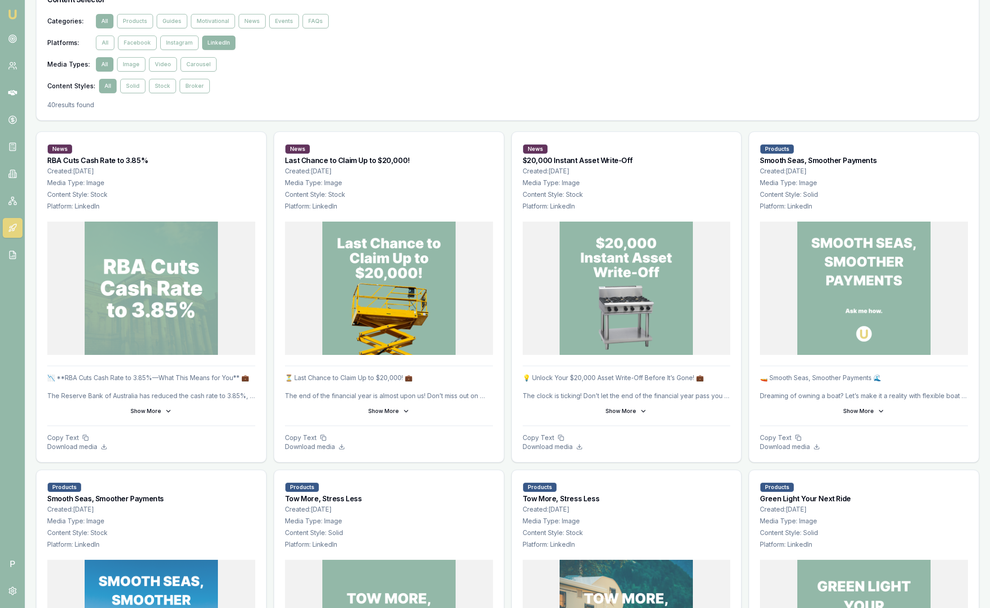
scroll to position [0, 0]
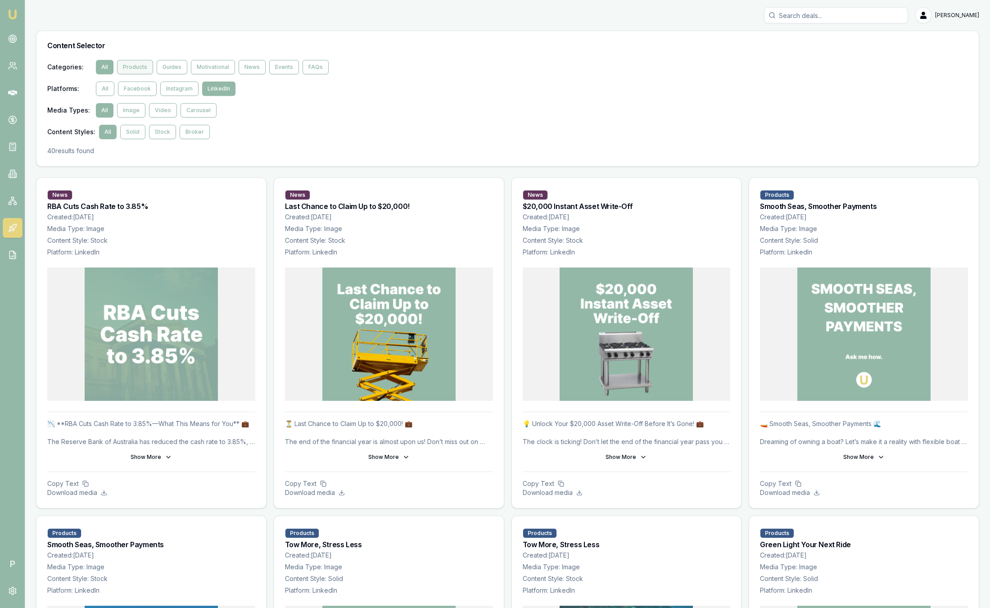
click at [143, 72] on button "Products" at bounding box center [135, 67] width 36 height 14
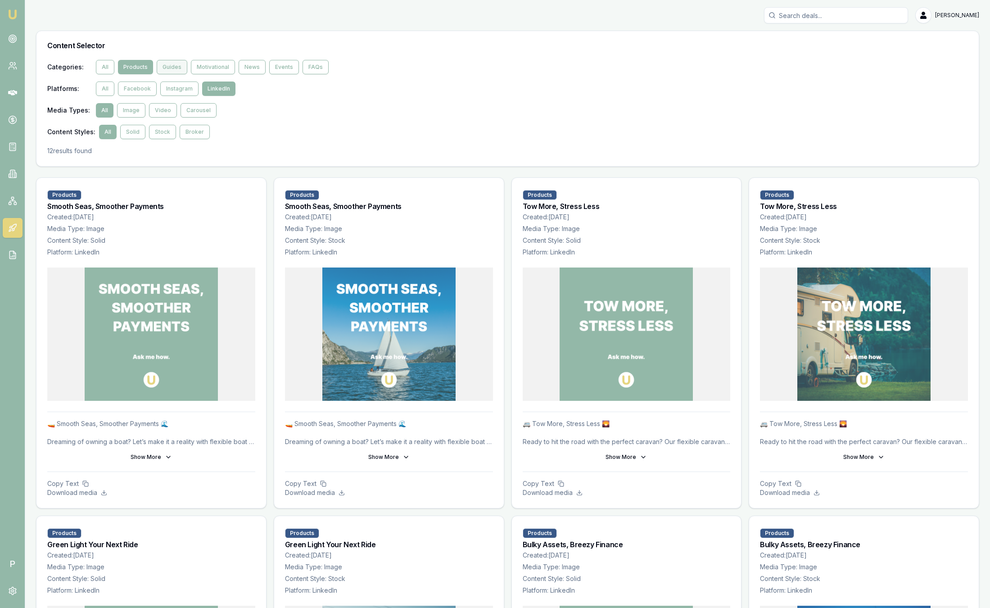
click at [173, 72] on button "Guides" at bounding box center [172, 67] width 31 height 14
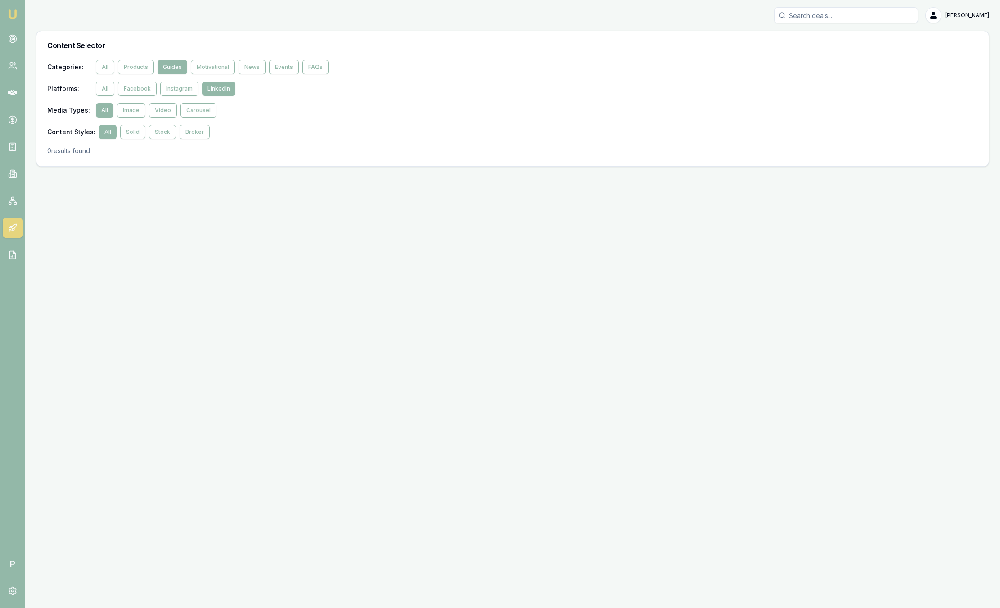
click at [173, 72] on button "Guides" at bounding box center [173, 67] width 30 height 14
click at [207, 71] on button "Motivational" at bounding box center [213, 67] width 44 height 14
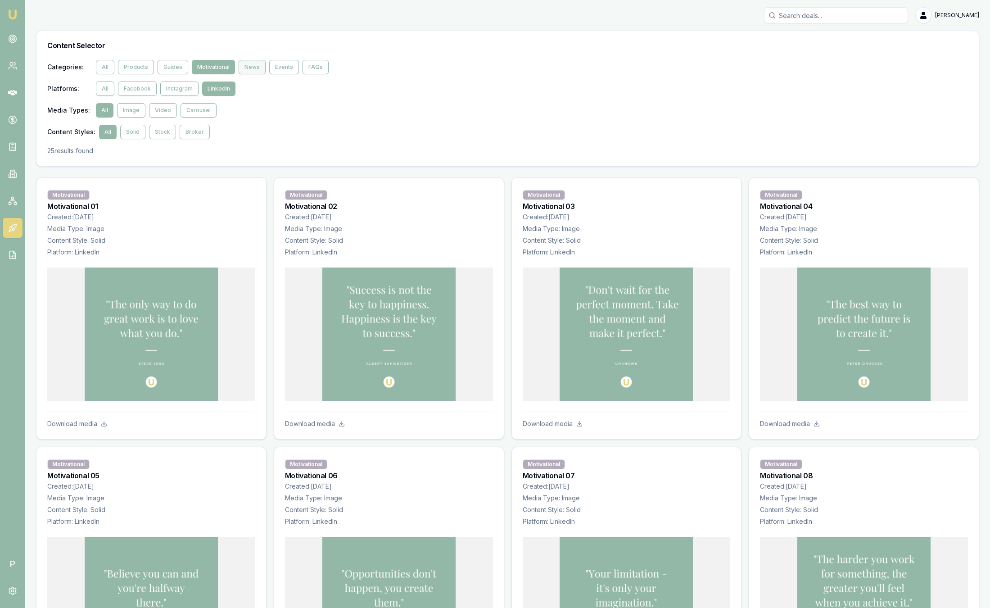
click at [246, 65] on button "News" at bounding box center [252, 67] width 27 height 14
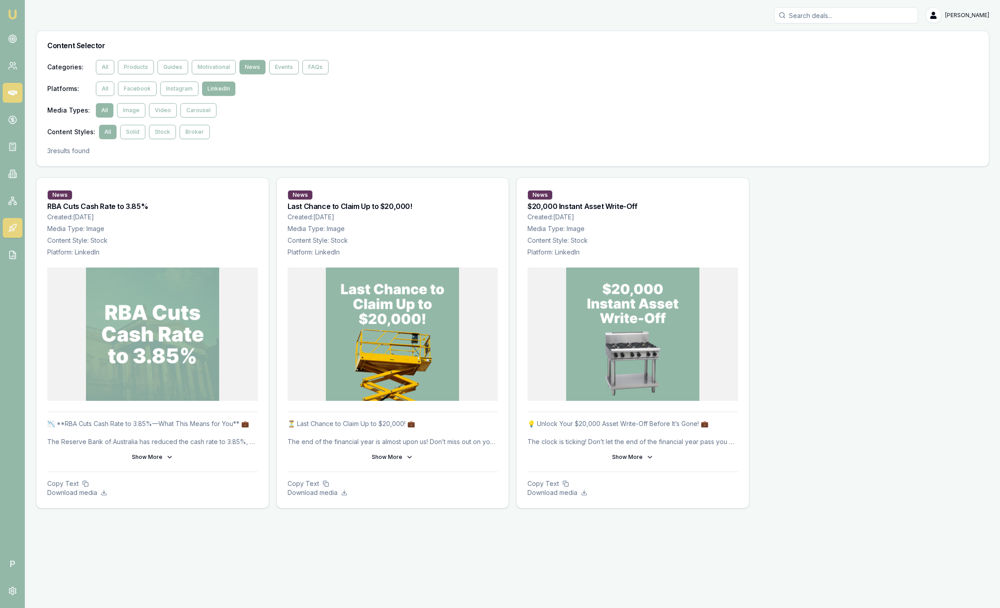
click at [14, 88] on icon at bounding box center [12, 92] width 9 height 9
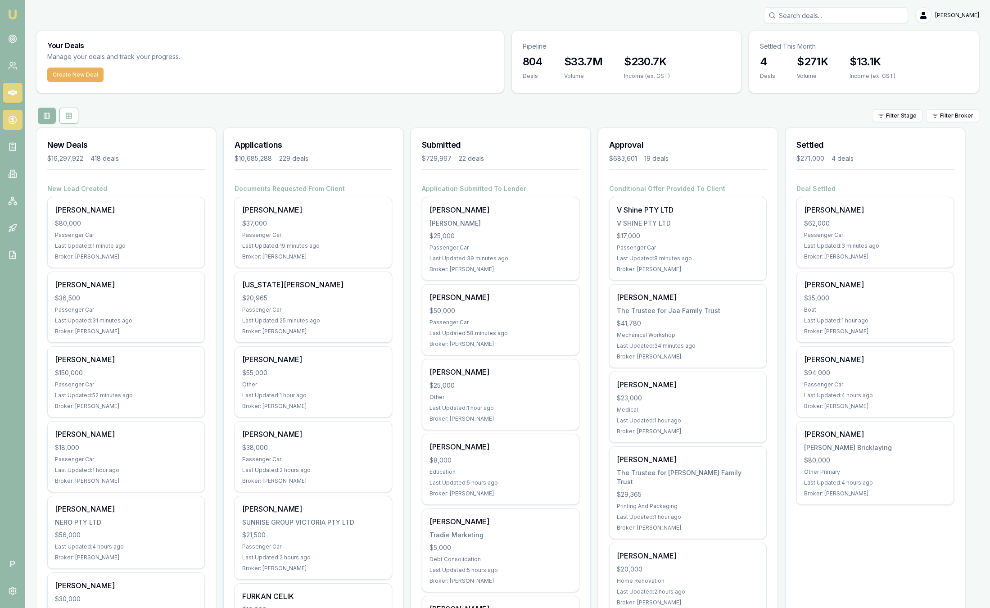
click at [14, 123] on icon at bounding box center [12, 119] width 9 height 9
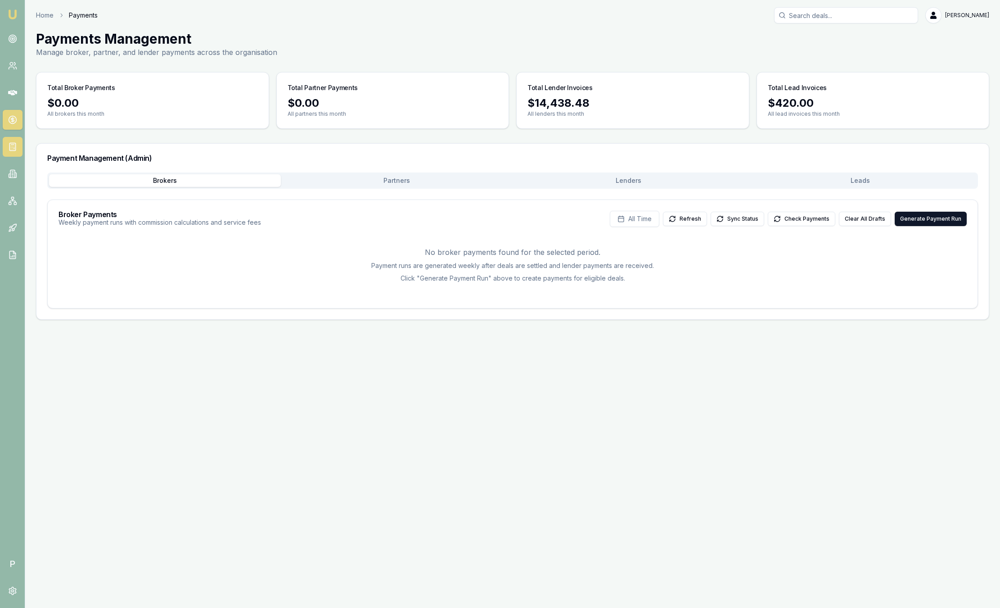
click at [13, 149] on icon at bounding box center [12, 146] width 9 height 9
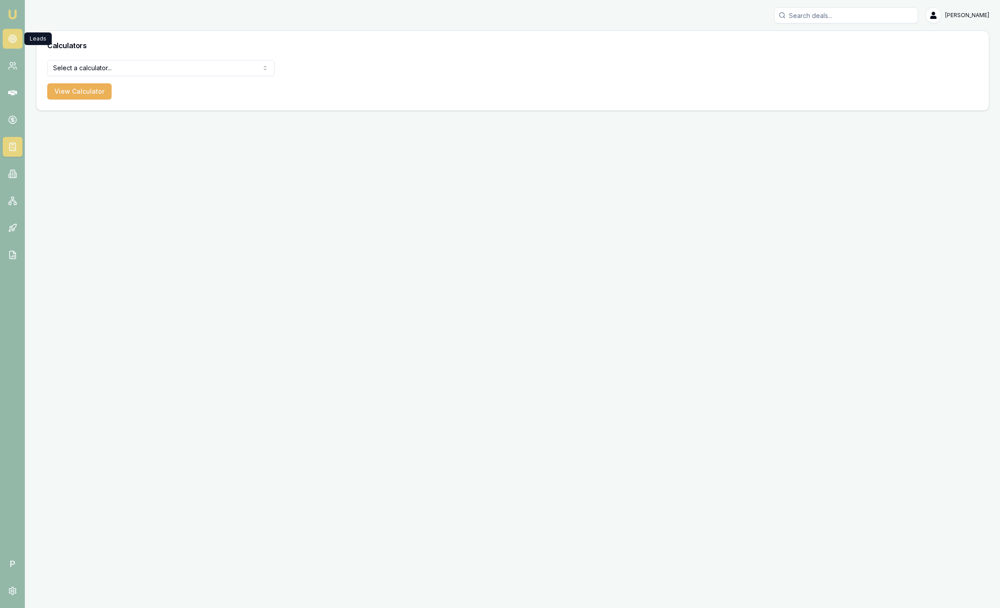
click at [10, 35] on circle at bounding box center [13, 39] width 8 height 8
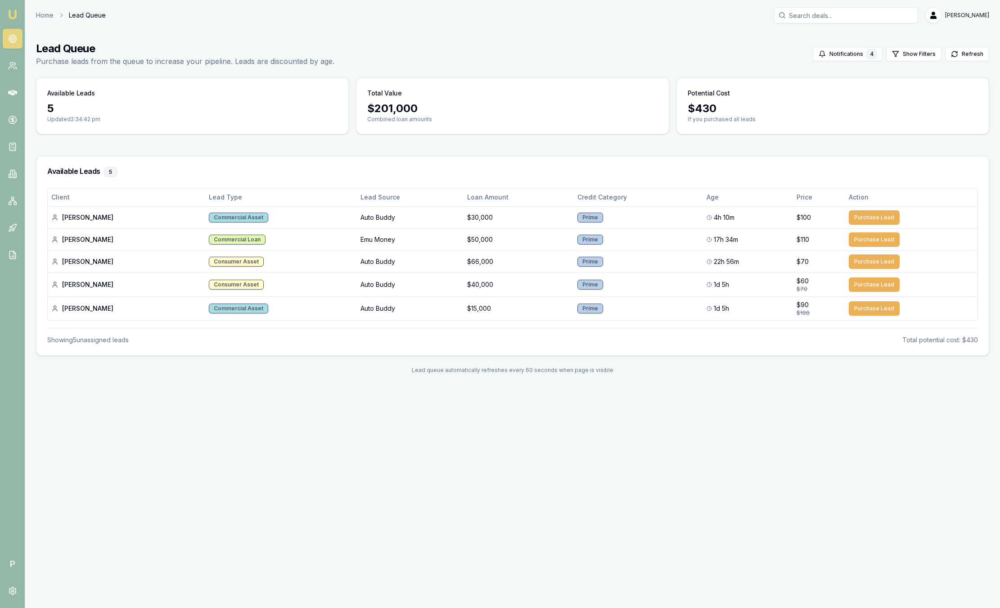
click at [14, 11] on img at bounding box center [12, 14] width 11 height 11
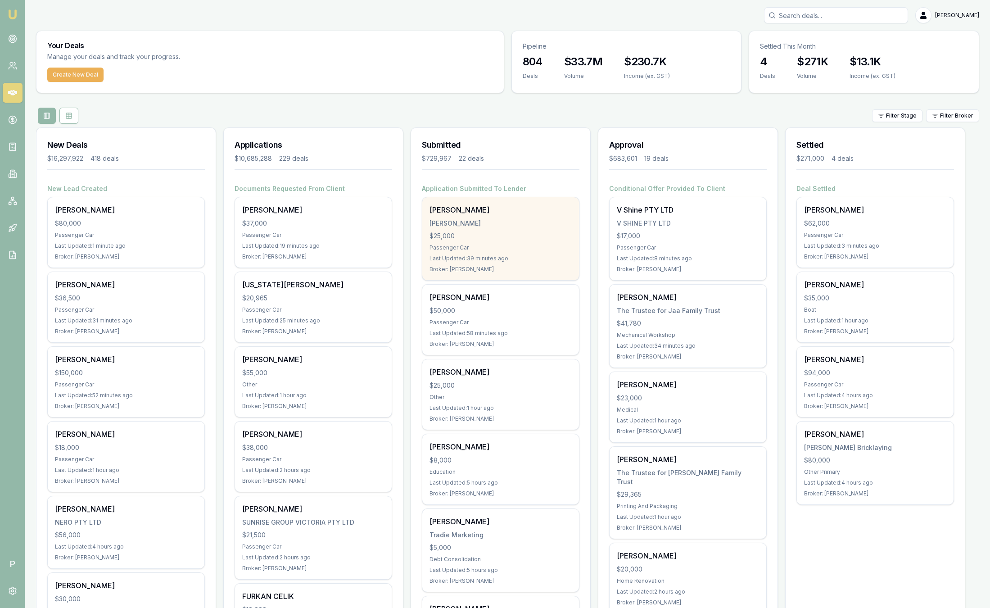
click at [518, 249] on div "Passenger Car" at bounding box center [500, 247] width 142 height 7
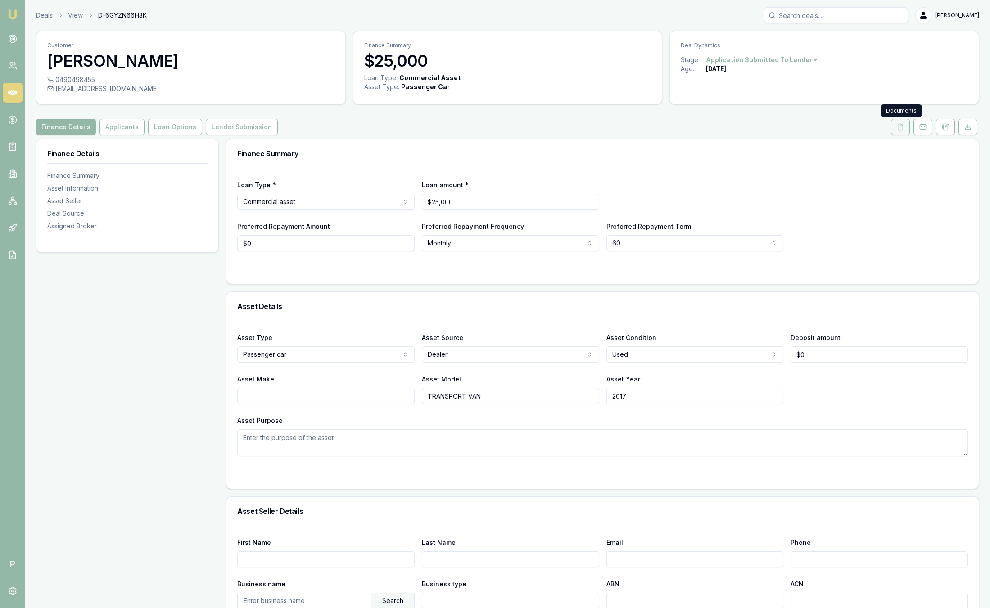
click at [900, 129] on icon at bounding box center [900, 126] width 7 height 7
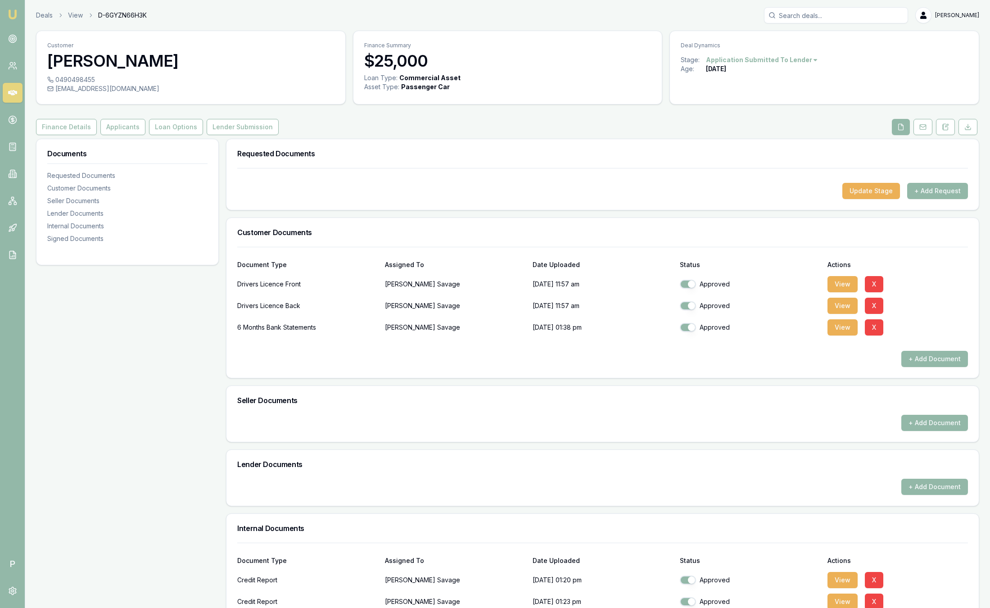
click at [17, 9] on img at bounding box center [12, 14] width 11 height 11
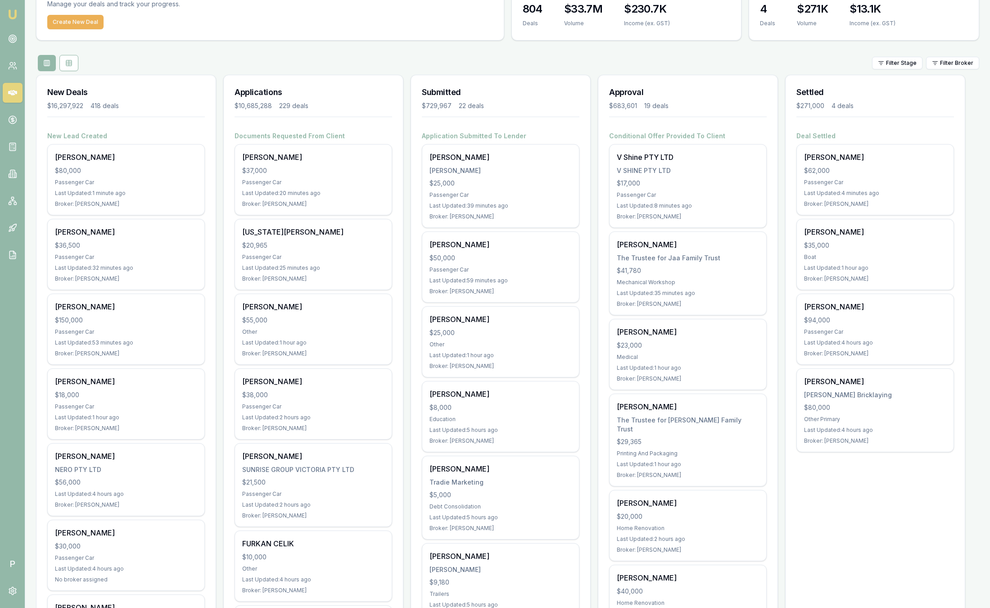
scroll to position [51, 0]
click at [21, 202] on link at bounding box center [13, 201] width 20 height 20
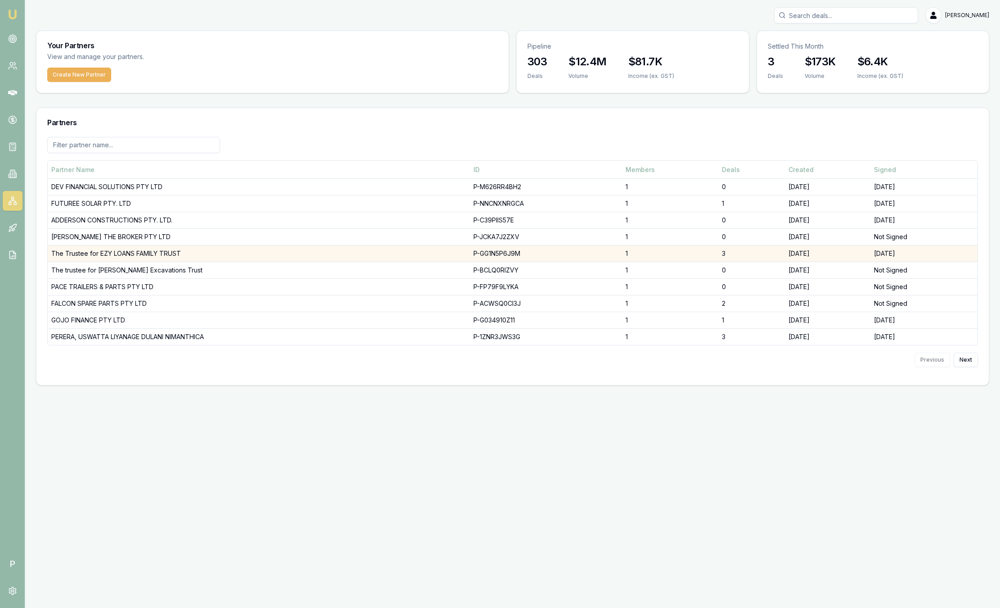
click at [323, 250] on td "The Trustee for EZY LOANS FAMILY TRUST" at bounding box center [259, 253] width 422 height 17
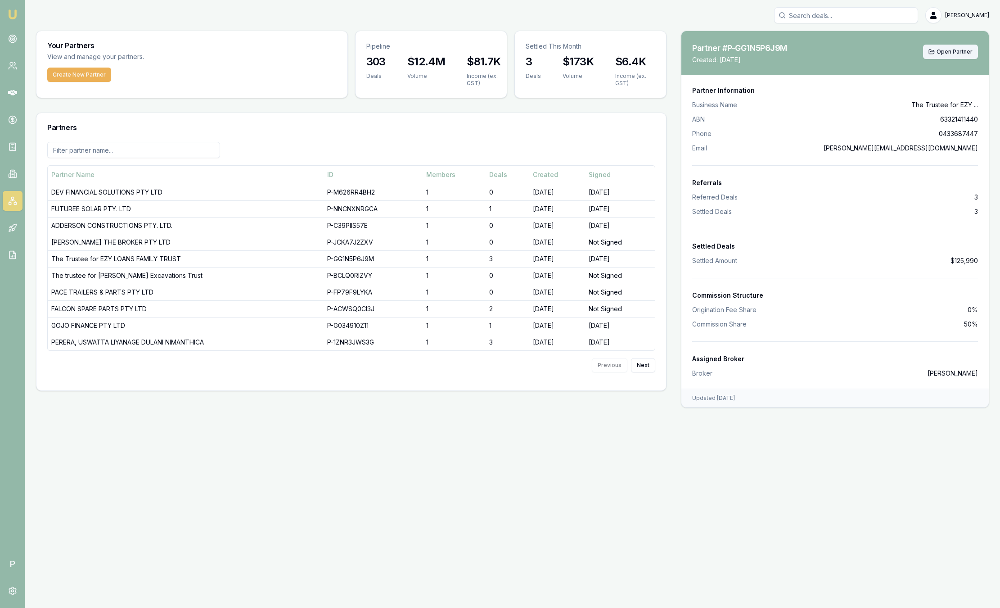
click at [967, 50] on span "Open Partner" at bounding box center [955, 51] width 36 height 7
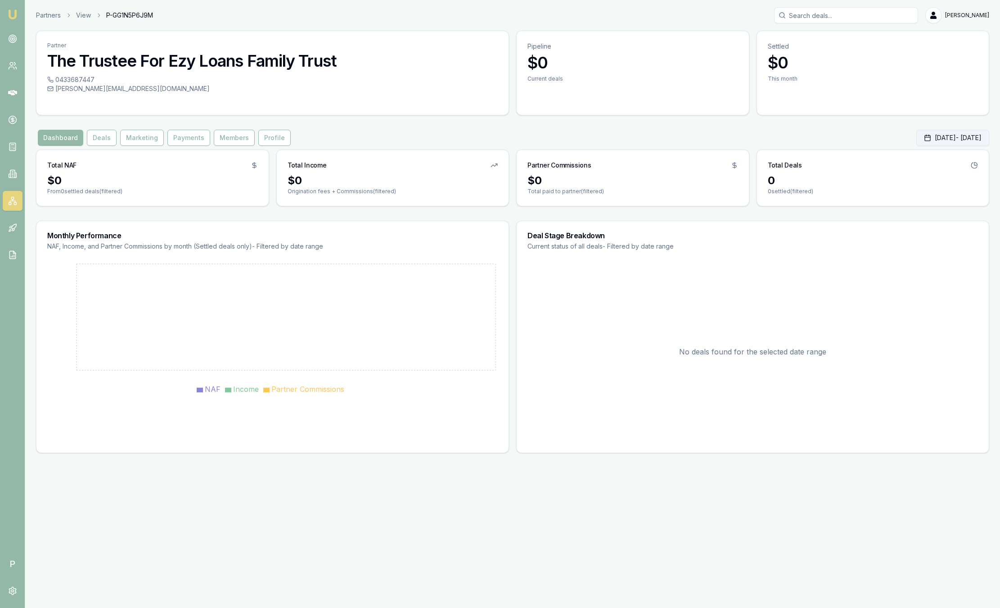
click at [945, 138] on button "Oct 01, 2025 - Oct 31, 2025" at bounding box center [953, 138] width 73 height 16
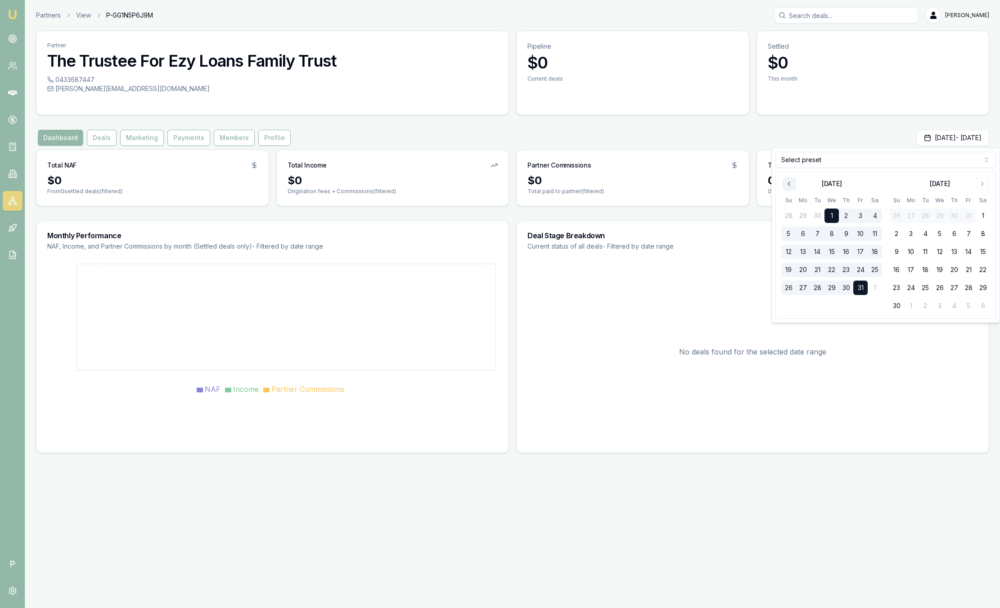
click at [789, 188] on button "Go to previous month" at bounding box center [789, 183] width 13 height 13
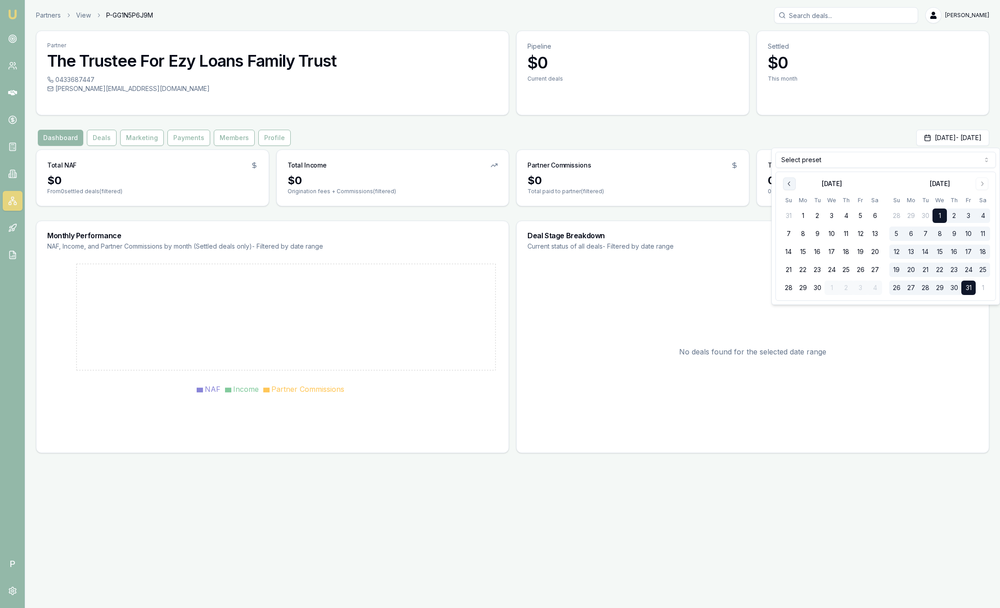
click at [789, 188] on button "Go to previous month" at bounding box center [789, 183] width 13 height 13
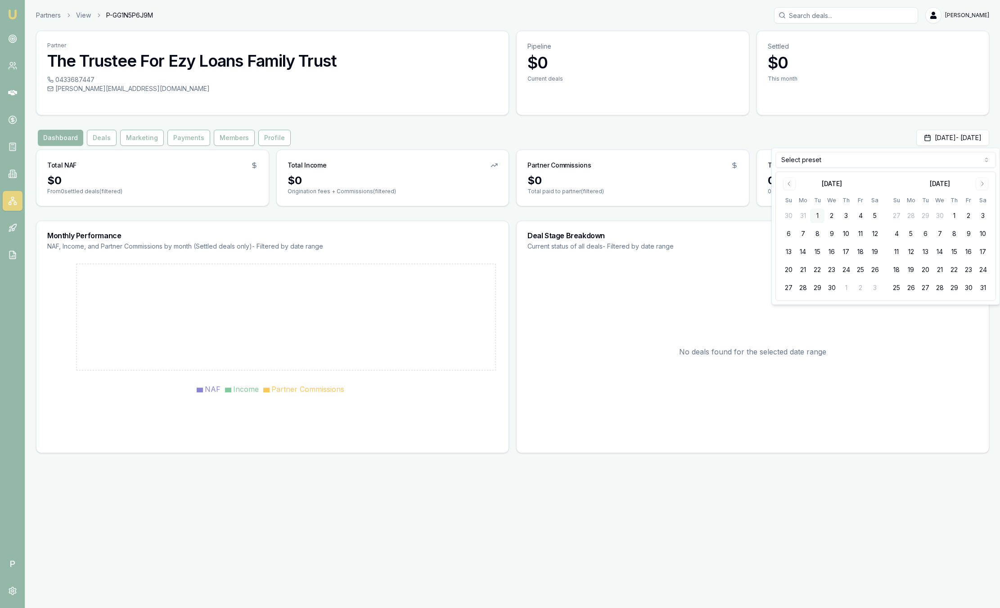
click at [820, 218] on button "1" at bounding box center [817, 215] width 14 height 14
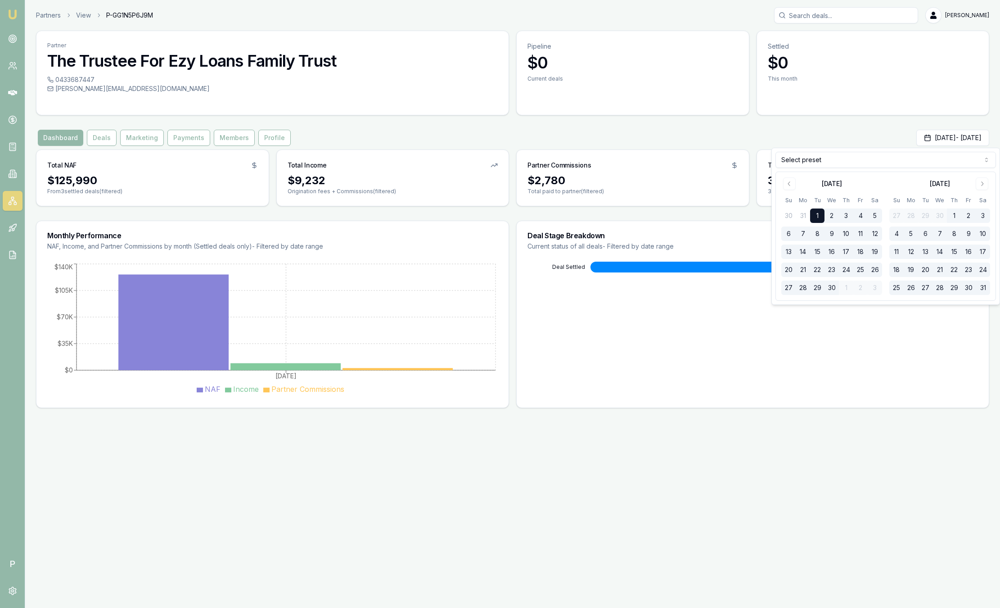
click at [811, 126] on div "Partner The Trustee For Ezy Loans Family Trust 0433687447 shailesh@ezyloansolut…" at bounding box center [513, 219] width 954 height 377
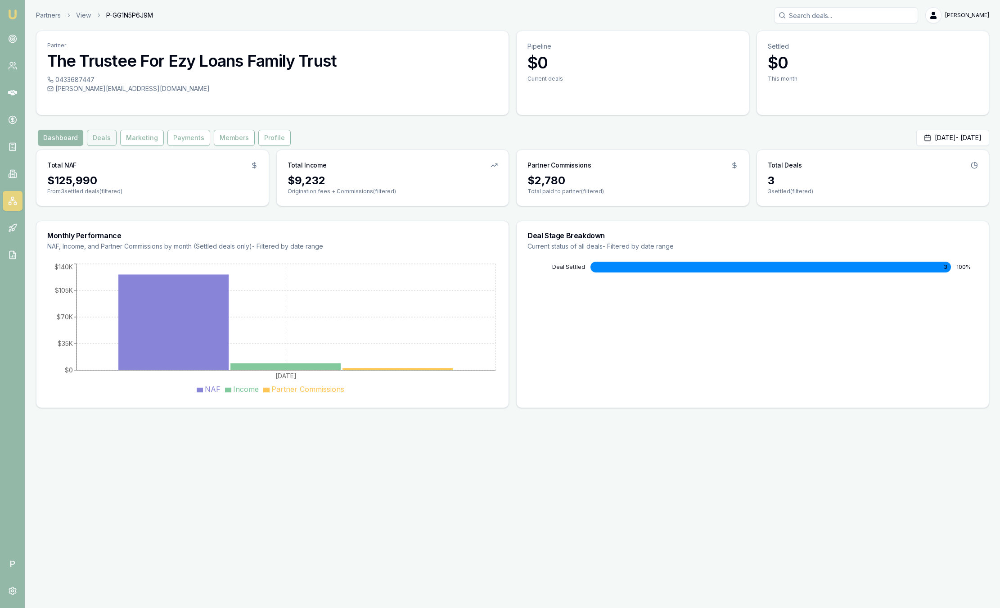
click at [102, 143] on button "Deals" at bounding box center [102, 138] width 30 height 16
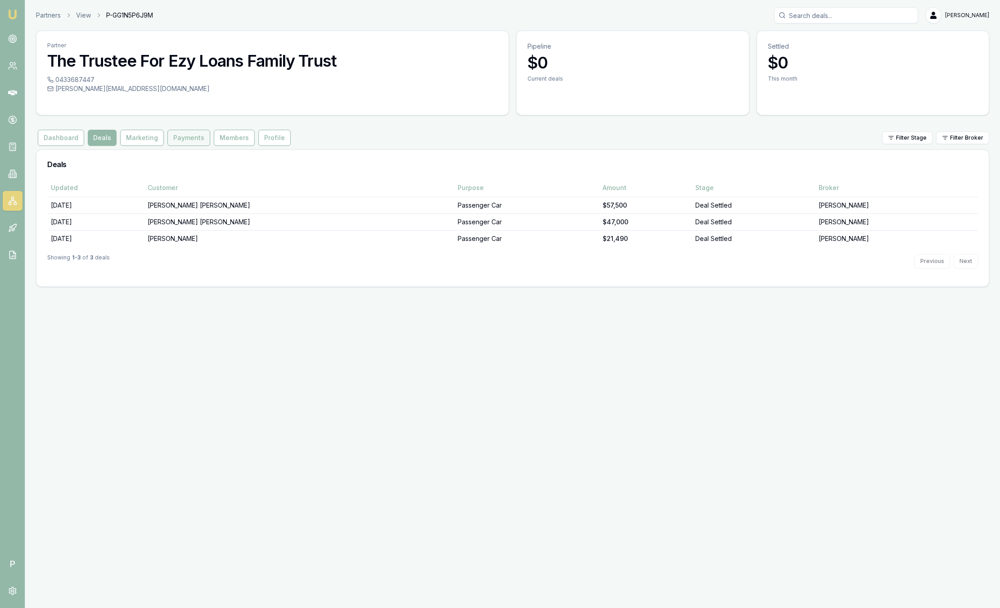
click at [182, 140] on button "Payments" at bounding box center [188, 138] width 43 height 16
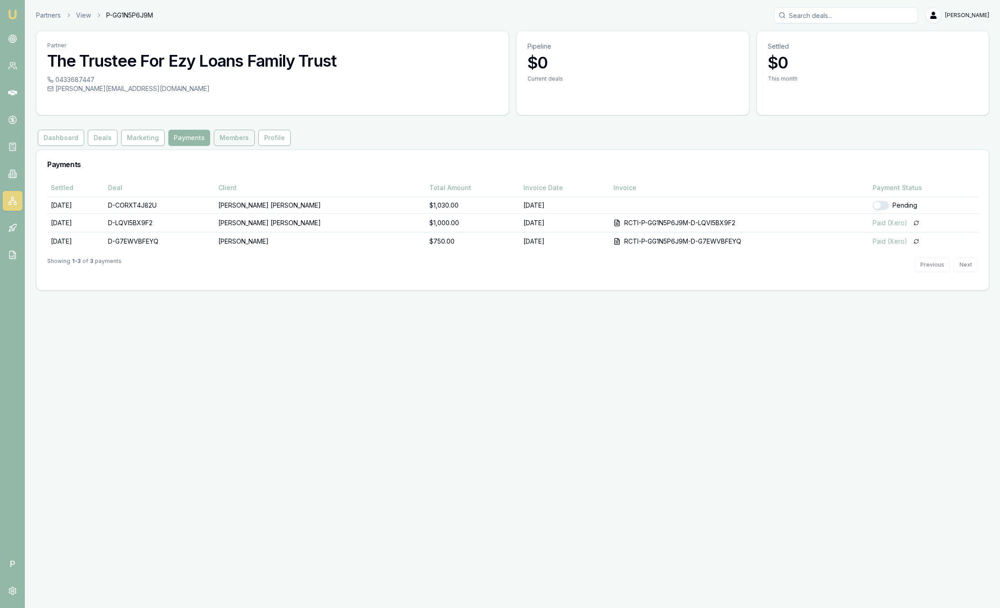
click at [237, 141] on button "Members" at bounding box center [234, 138] width 41 height 16
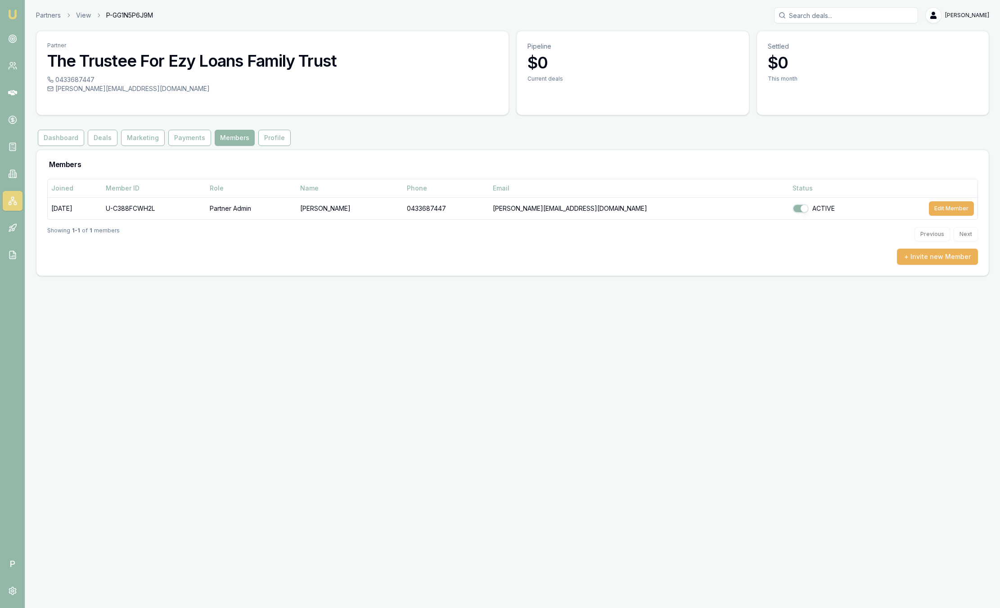
click at [243, 246] on div "Showing 1 - 1 of 1 members Previous Next" at bounding box center [512, 234] width 931 height 29
click at [276, 145] on button "Profile" at bounding box center [274, 138] width 32 height 16
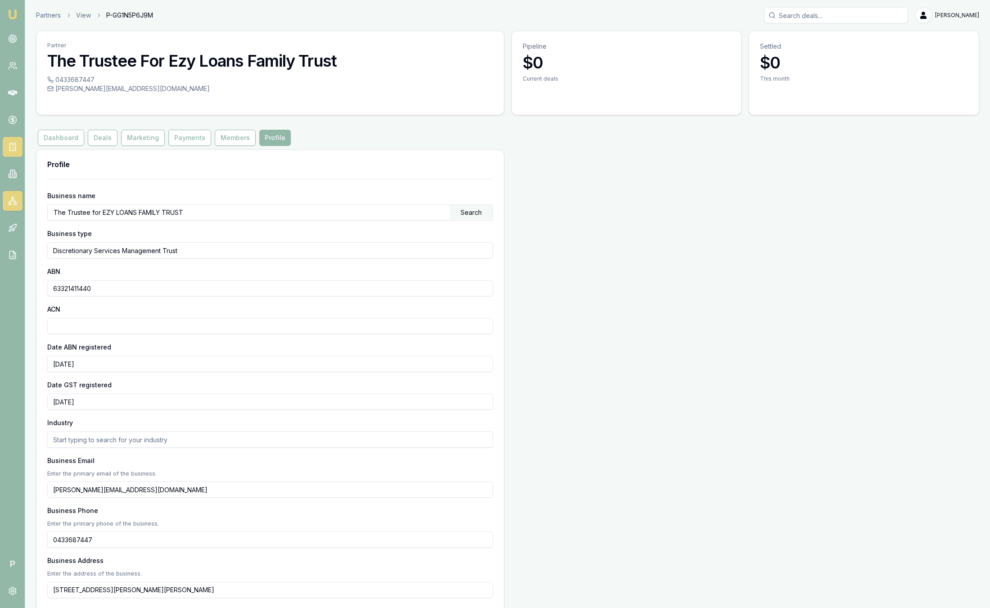
click at [11, 145] on icon at bounding box center [12, 146] width 9 height 9
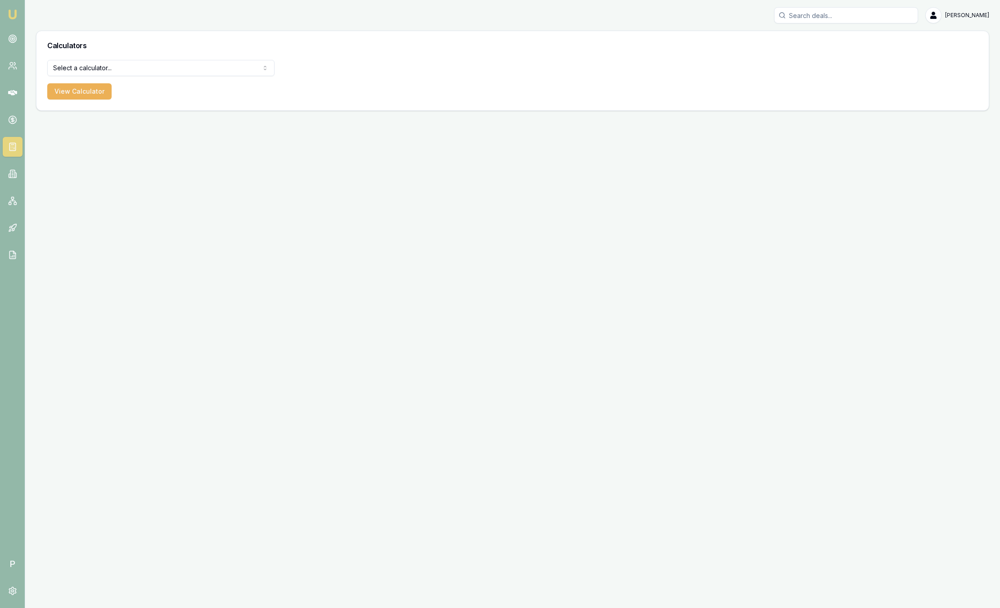
click at [159, 70] on html "Emu Broker P [PERSON_NAME] Toggle Menu Calculators Select a calculator... Finan…" at bounding box center [500, 304] width 1000 height 608
click at [17, 14] on html "Emu Broker P [PERSON_NAME] Toggle Menu Calculators Select a calculator... Finan…" at bounding box center [500, 304] width 1000 height 608
click at [17, 14] on img at bounding box center [12, 14] width 11 height 11
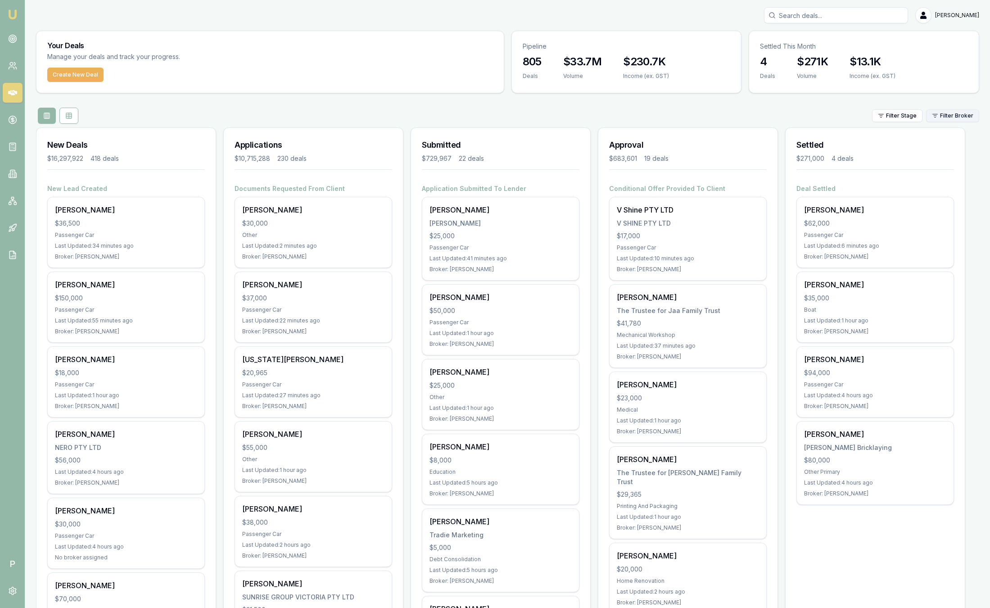
click at [964, 114] on html "Emu Broker P [PERSON_NAME] Toggle Menu Your Deals Manage your deals and track y…" at bounding box center [495, 304] width 990 height 608
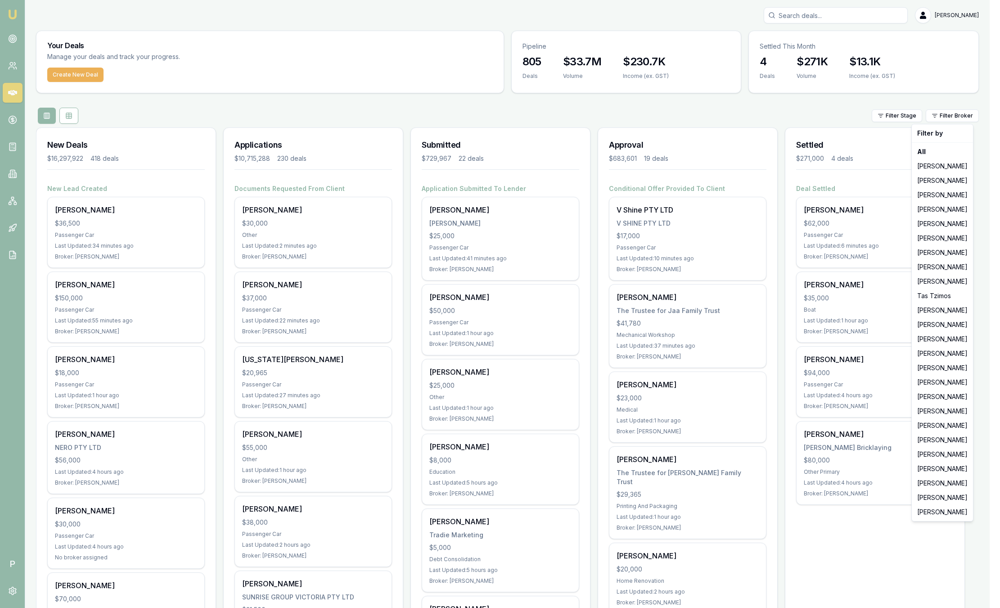
click at [779, 107] on html "Emu Broker P [PERSON_NAME] Toggle Menu Your Deals Manage your deals and track y…" at bounding box center [500, 304] width 1000 height 608
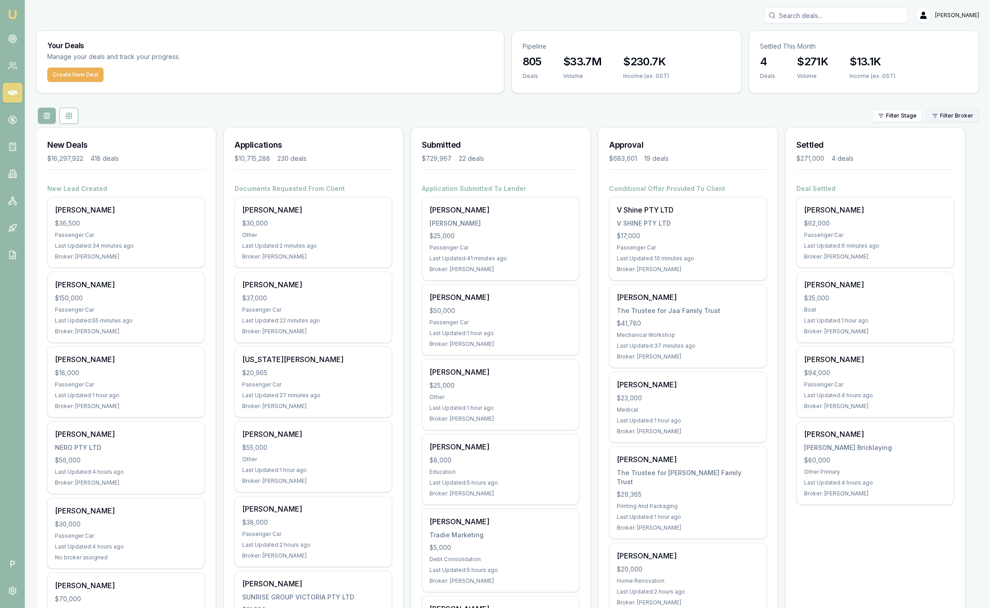
click at [960, 113] on html "Emu Broker P [PERSON_NAME] Toggle Menu Your Deals Manage your deals and track y…" at bounding box center [495, 304] width 990 height 608
